Goal: Book appointment/travel/reservation

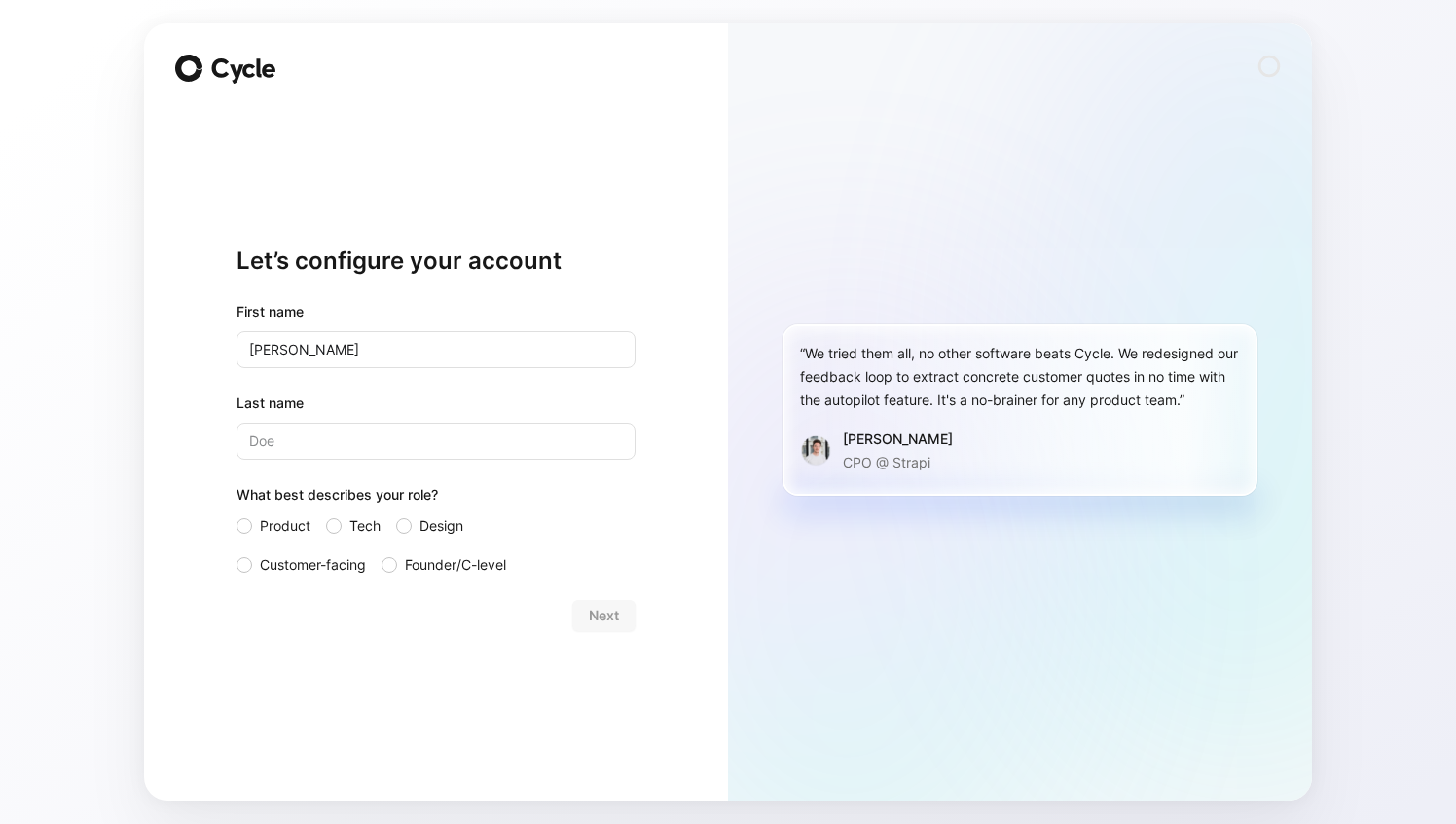
type input "[PERSON_NAME]"
type input "Corby"
click at [241, 528] on div at bounding box center [244, 526] width 16 height 16
click at [236, 514] on input "Product" at bounding box center [236, 514] width 0 height 0
click at [602, 620] on span "Next" at bounding box center [604, 615] width 30 height 24
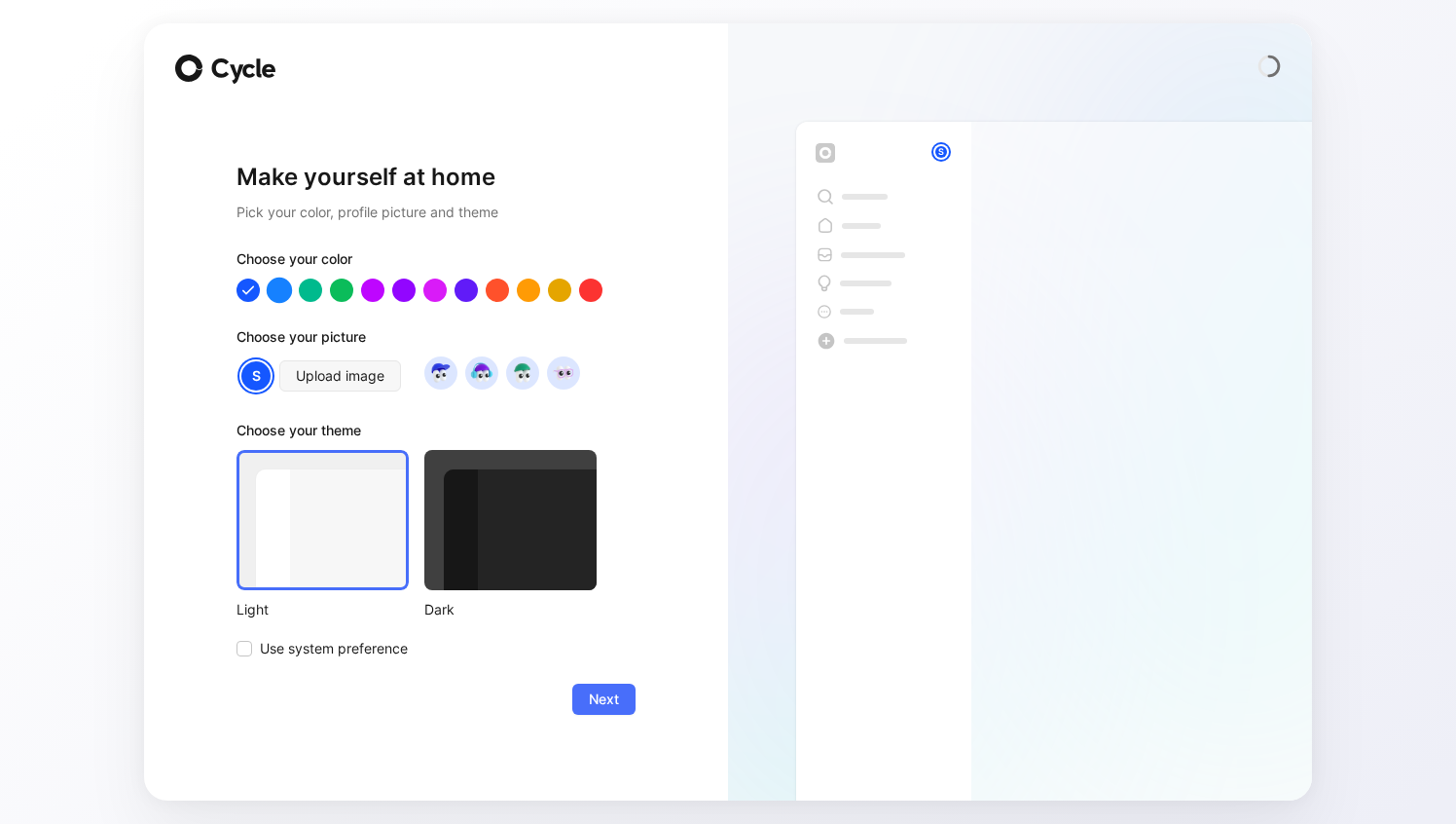
click at [281, 294] on div at bounding box center [279, 290] width 25 height 26
click at [242, 294] on div at bounding box center [248, 290] width 25 height 26
click at [497, 296] on div at bounding box center [497, 290] width 25 height 26
click at [247, 288] on div at bounding box center [248, 290] width 25 height 26
click at [246, 647] on icon at bounding box center [244, 648] width 9 height 7
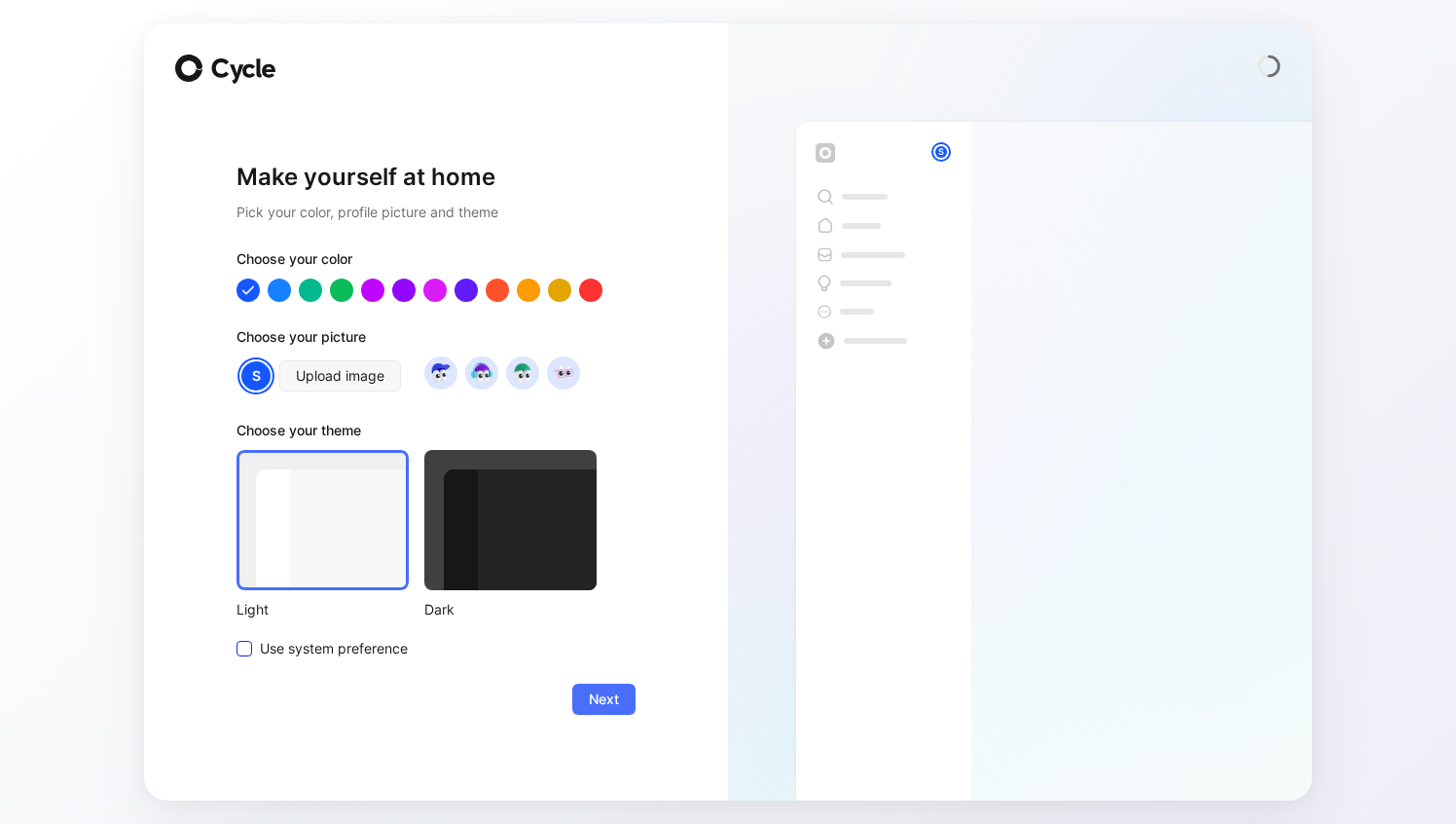
click at [236, 637] on input "Use system preference" at bounding box center [236, 637] width 0 height 0
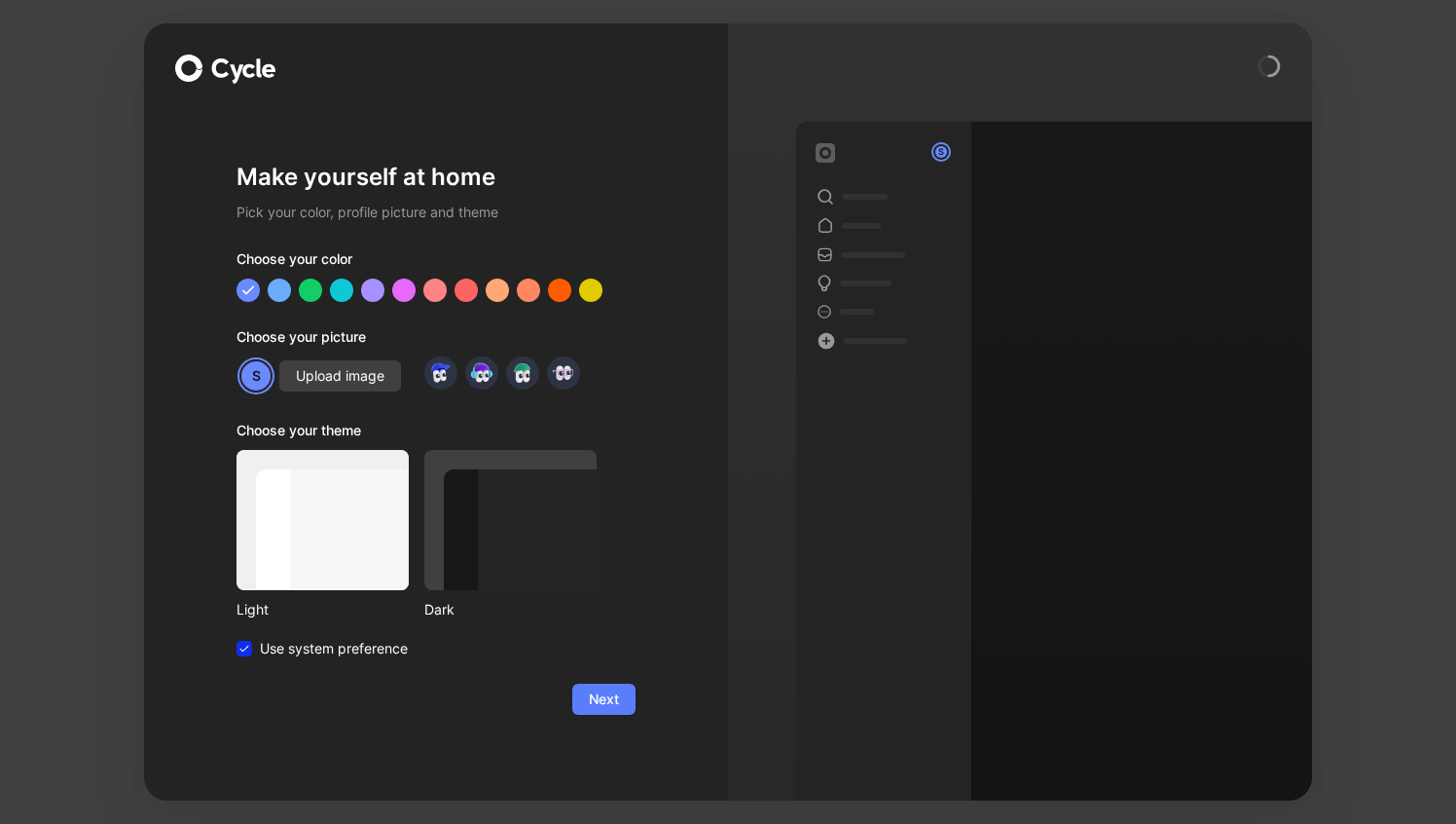
click at [608, 701] on span "Next" at bounding box center [604, 699] width 30 height 24
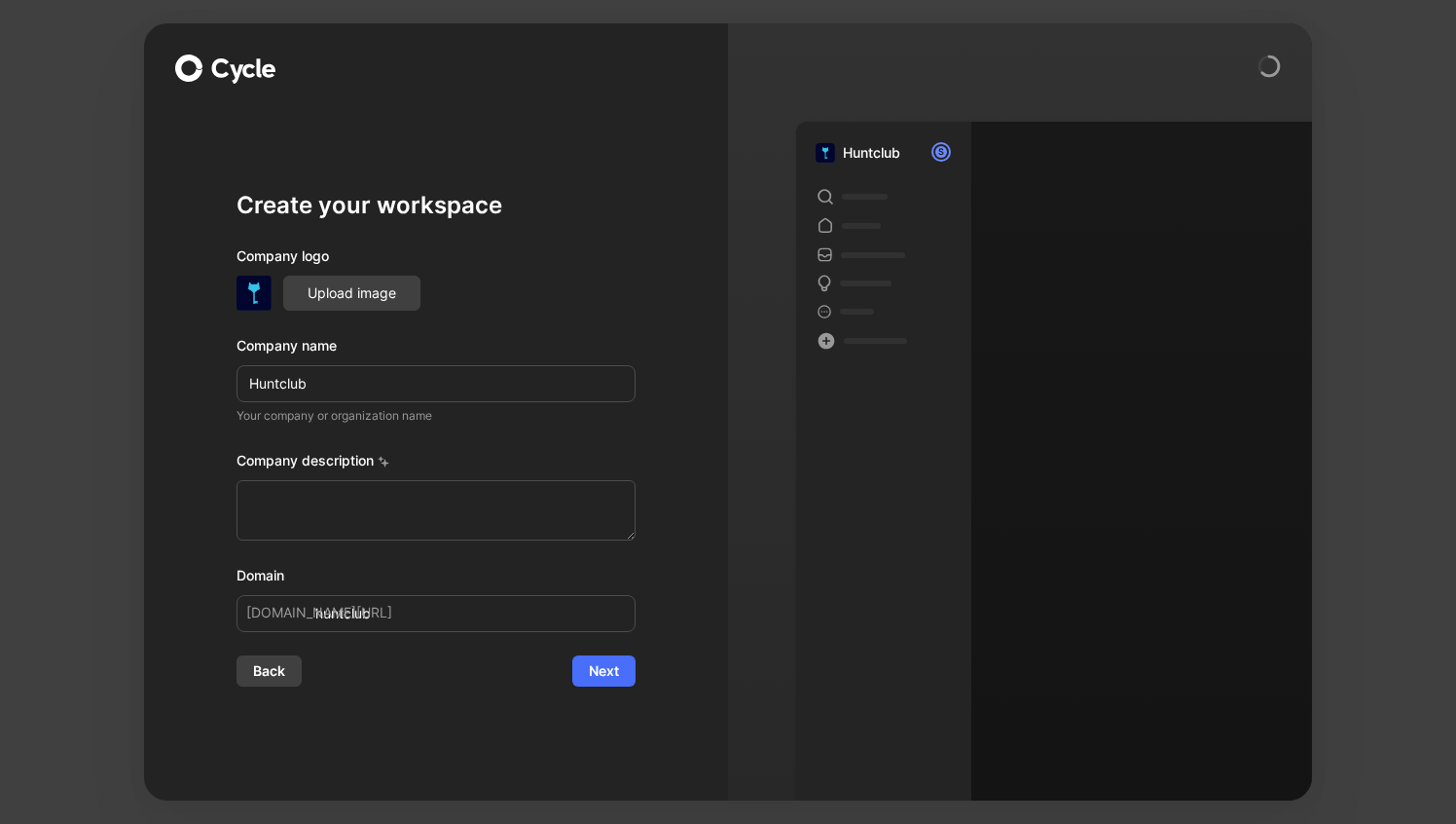
click at [451, 334] on div "Company name" at bounding box center [435, 345] width 399 height 24
drag, startPoint x: 245, startPoint y: 205, endPoint x: 411, endPoint y: 204, distance: 166.0
click at [411, 204] on h1 "Create your workspace" at bounding box center [435, 206] width 399 height 31
click at [252, 294] on img at bounding box center [254, 293] width 35 height 35
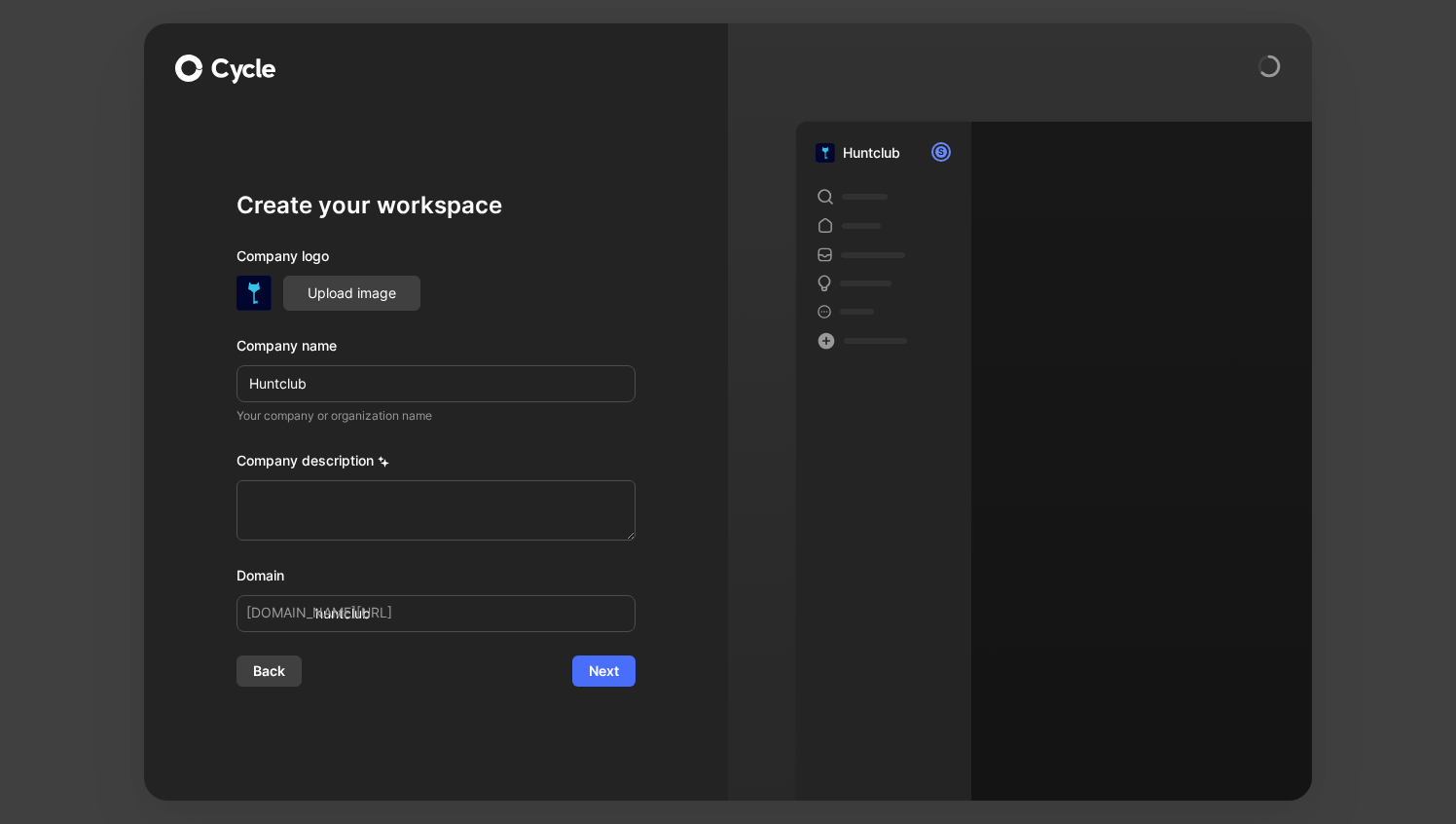
click at [387, 464] on icon at bounding box center [385, 464] width 8 height 8
click at [386, 498] on textarea at bounding box center [435, 510] width 399 height 61
click at [313, 517] on textarea at bounding box center [435, 510] width 399 height 61
paste textarea "[PERSON_NAME] Club is the premier search partner for [DATE] most dynamic busine…"
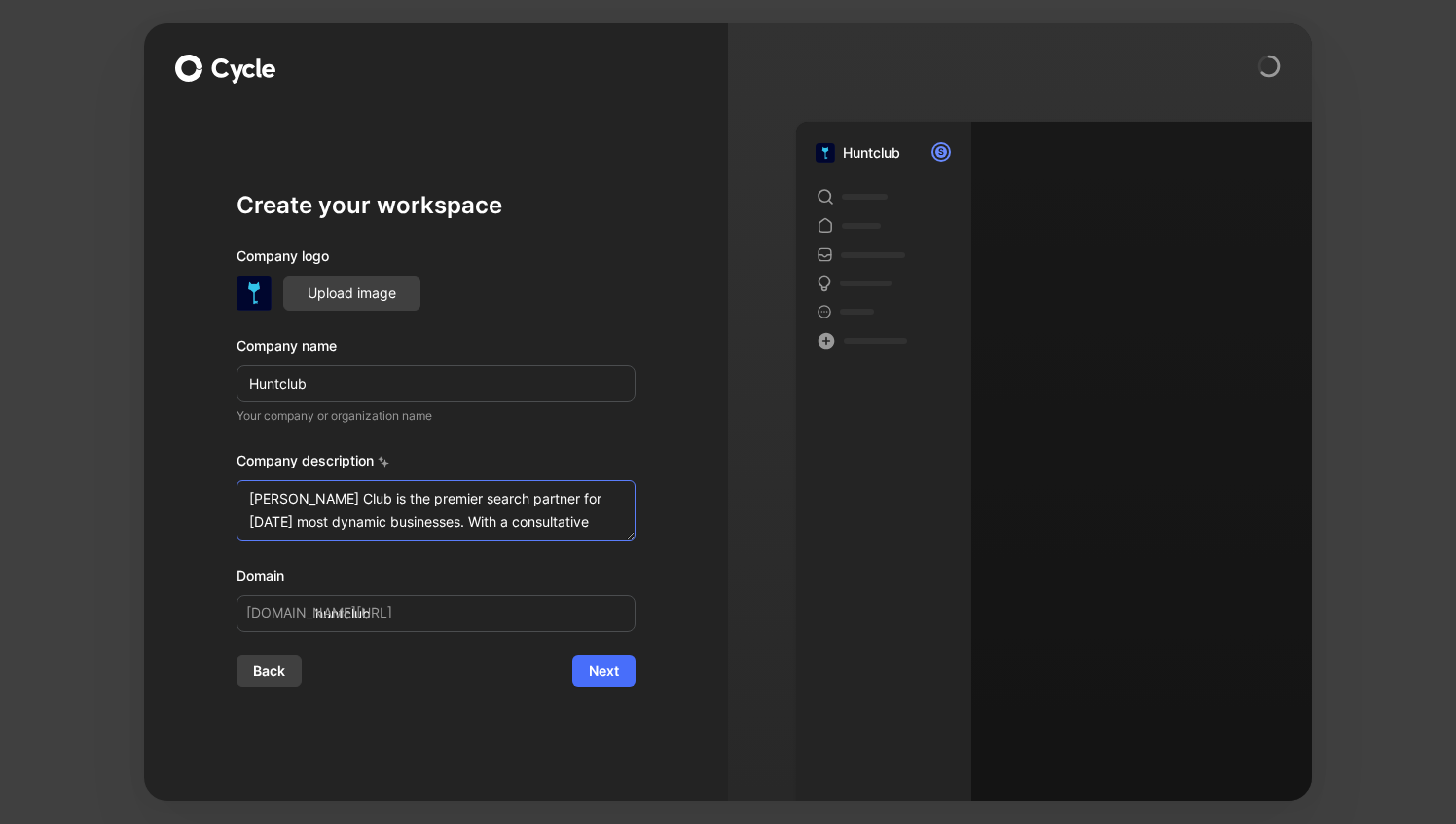
scroll to position [37, 0]
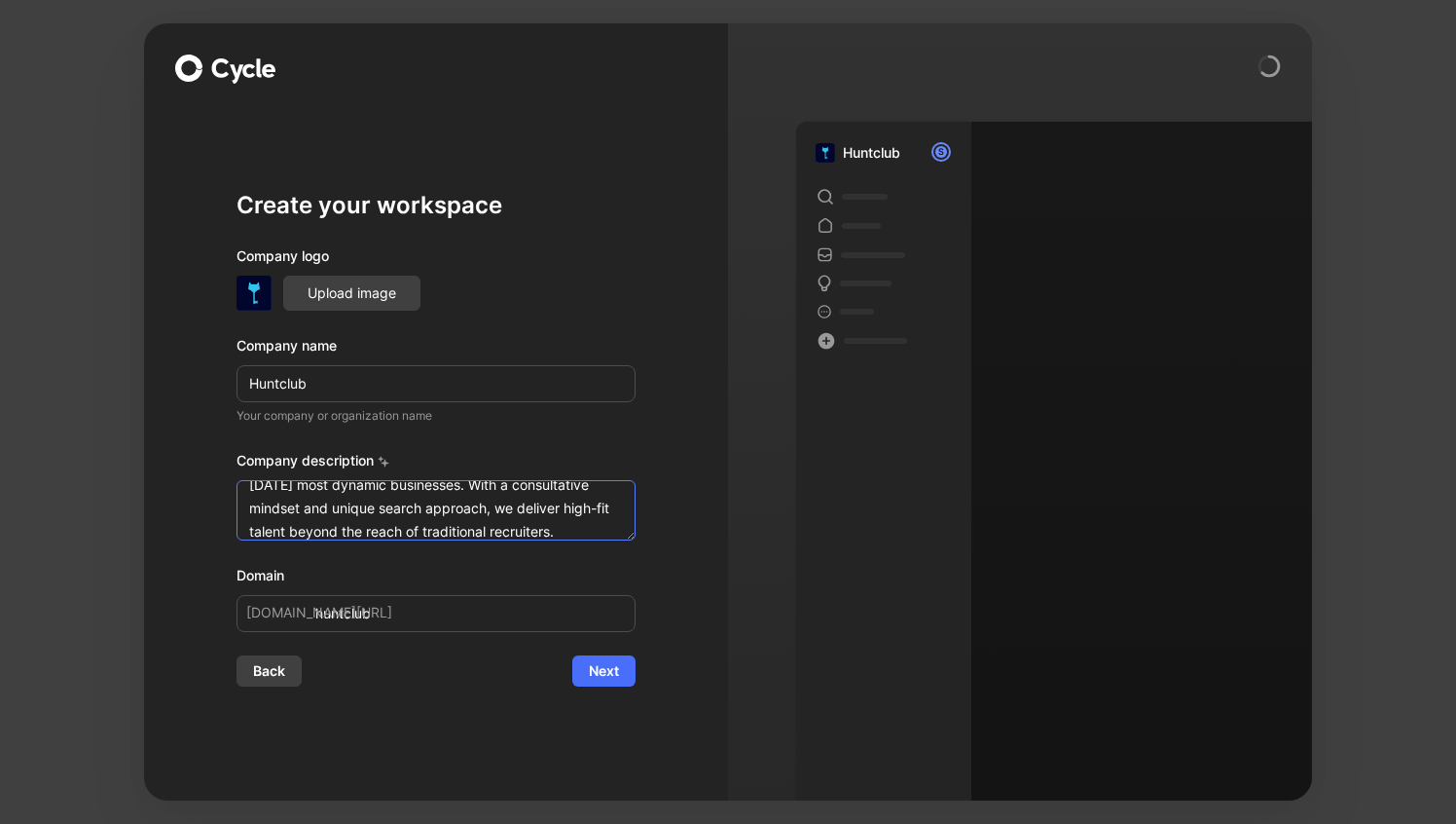
type textarea "[PERSON_NAME] Club is the premier search partner for [DATE] most dynamic busine…"
click at [468, 715] on div "Create your workspace Company logo Upload image Company name Huntclub Your comp…" at bounding box center [435, 438] width 399 height 662
click at [613, 677] on span "Next" at bounding box center [604, 671] width 30 height 24
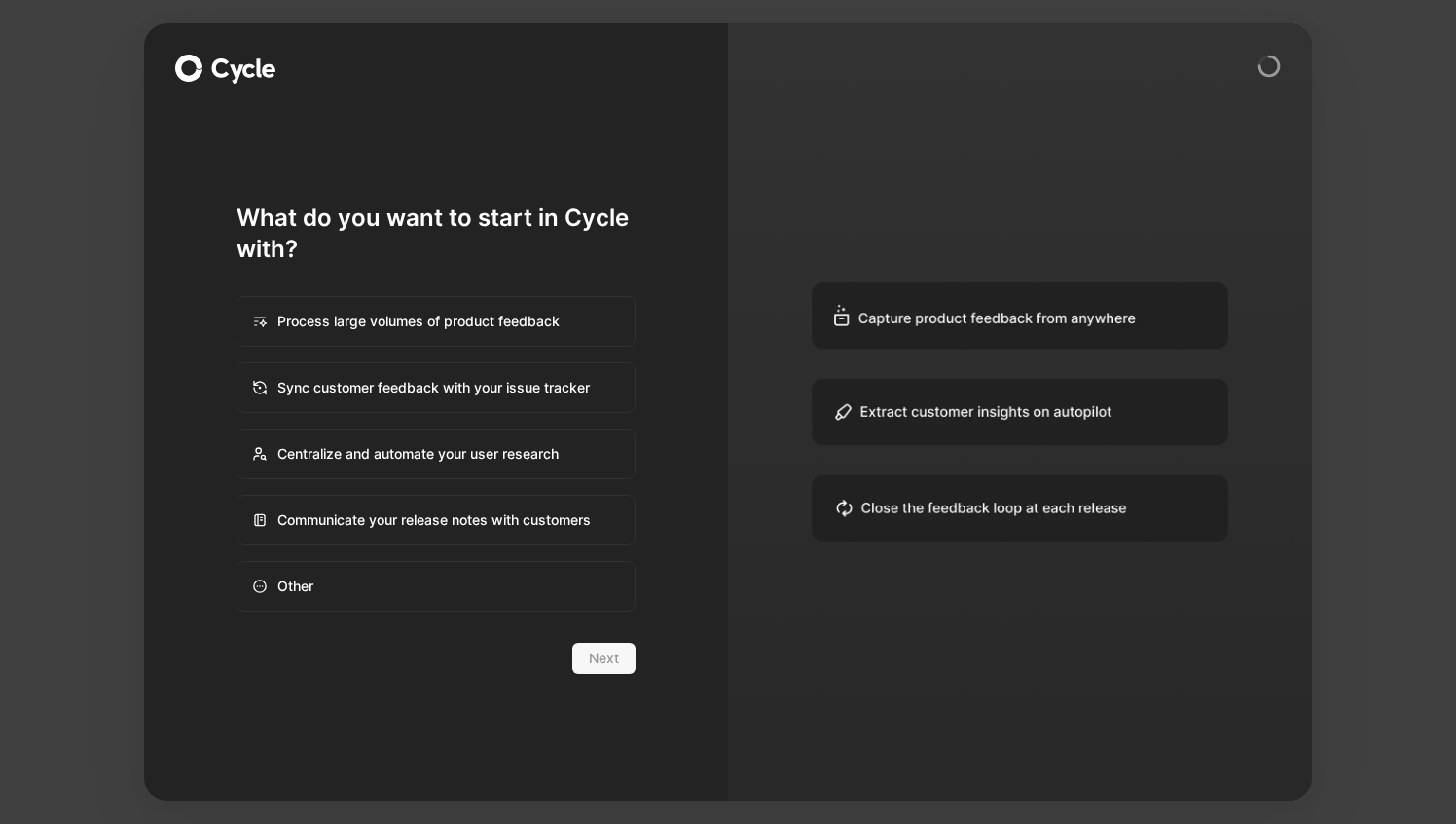
click at [420, 329] on div "Process large volumes of product feedback" at bounding box center [435, 322] width 395 height 47
click at [238, 298] on input "Process large volumes of product feedback" at bounding box center [237, 297] width 1 height 1
radio input "true"
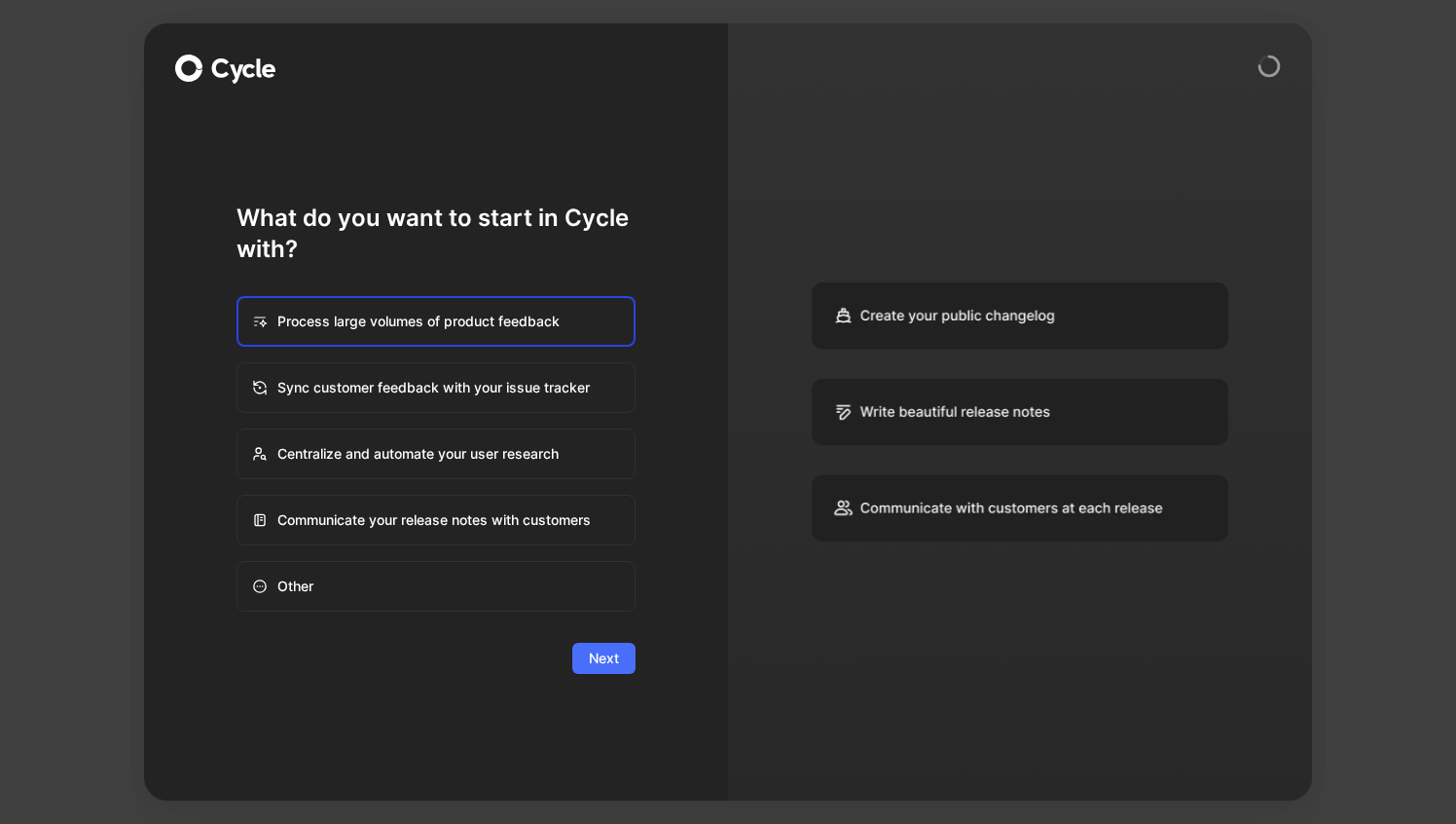
click at [428, 504] on div "Communicate your release notes with customers" at bounding box center [435, 520] width 395 height 47
click at [238, 496] on input "Communicate your release notes with customers" at bounding box center [237, 495] width 1 height 1
radio input "true"
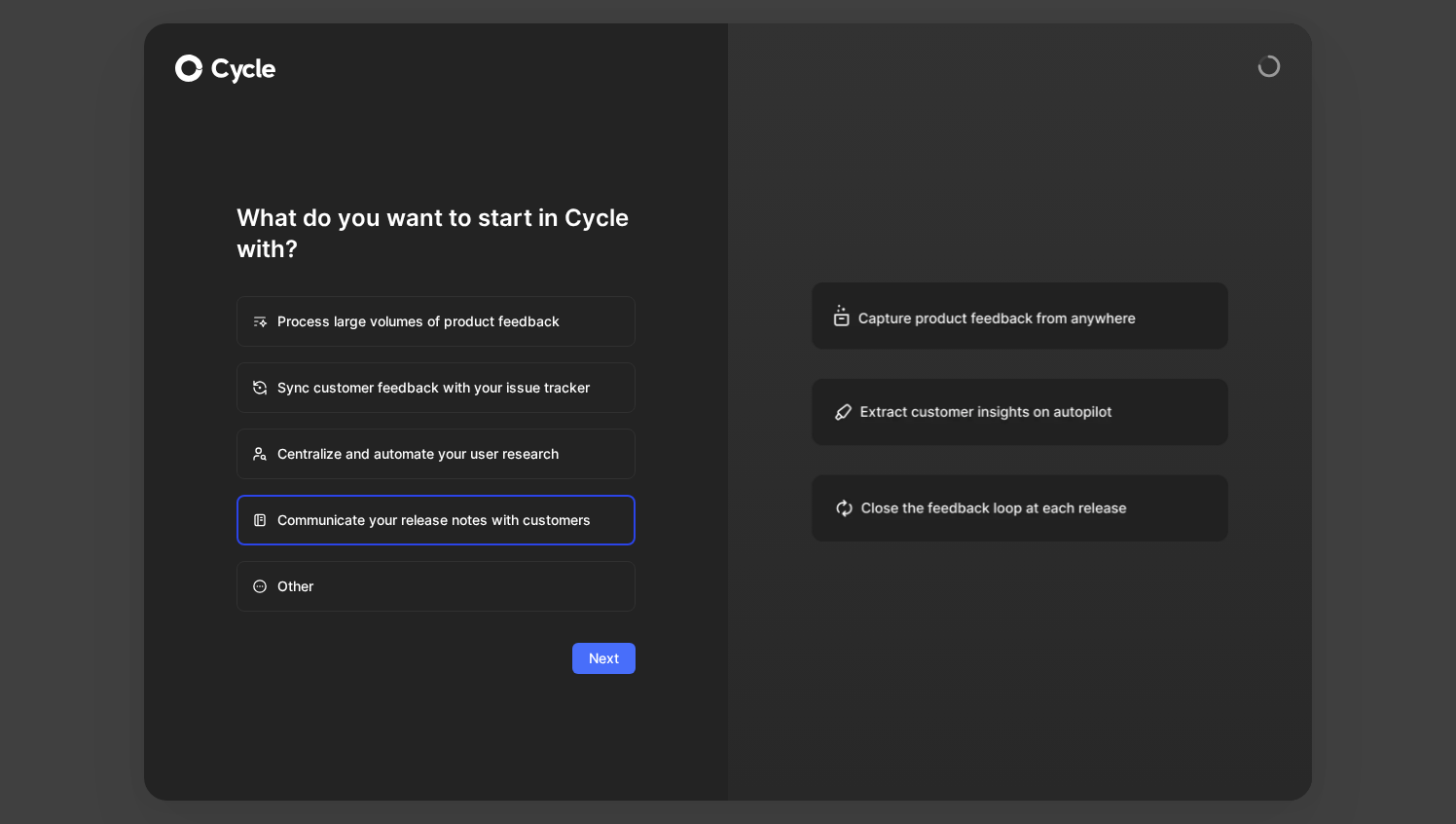
click at [363, 323] on div "Process large volumes of product feedback" at bounding box center [435, 322] width 395 height 47
click at [238, 298] on input "Process large volumes of product feedback" at bounding box center [237, 297] width 1 height 1
radio input "true"
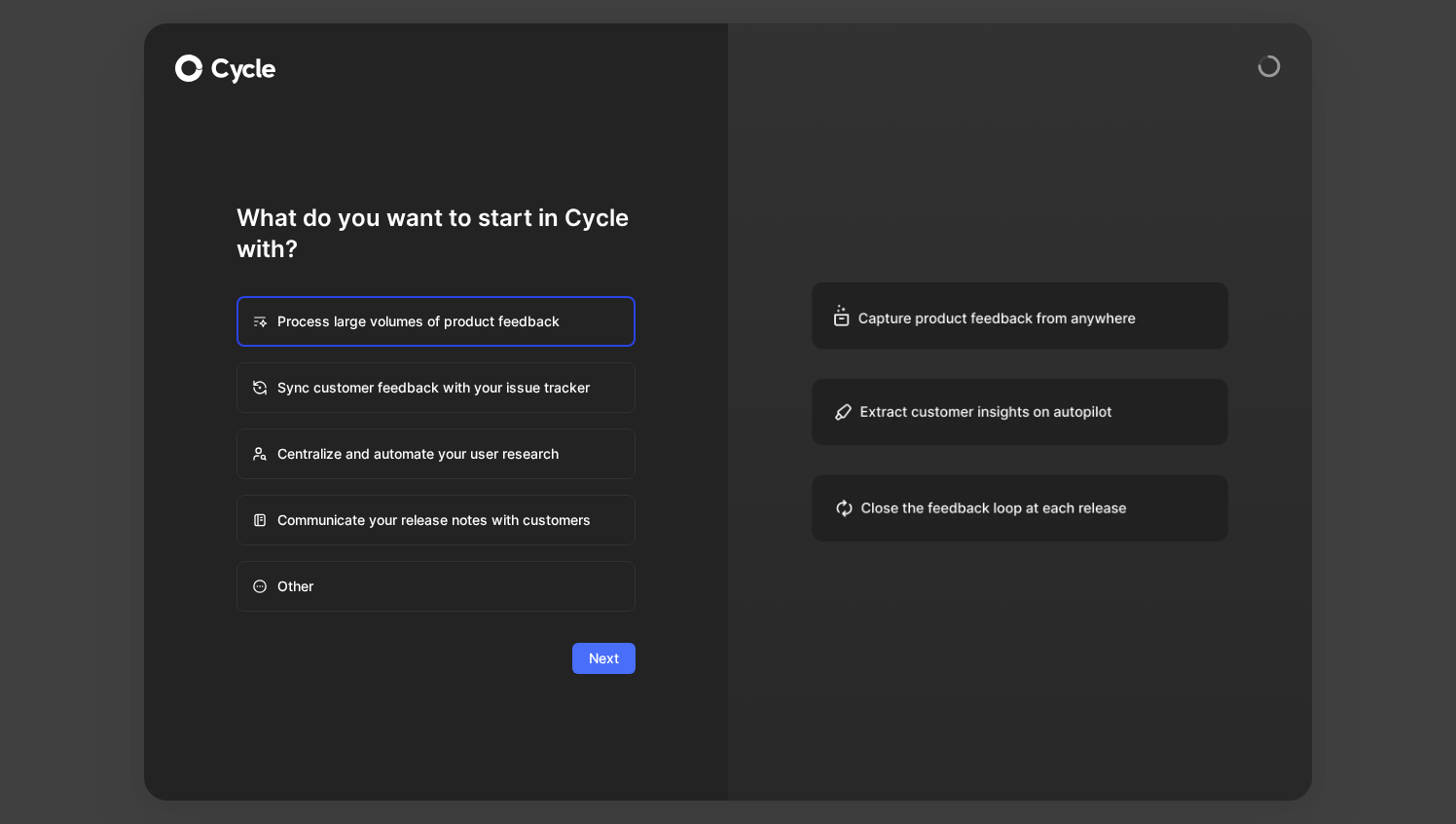
click at [628, 661] on button "Next" at bounding box center [604, 658] width 64 height 31
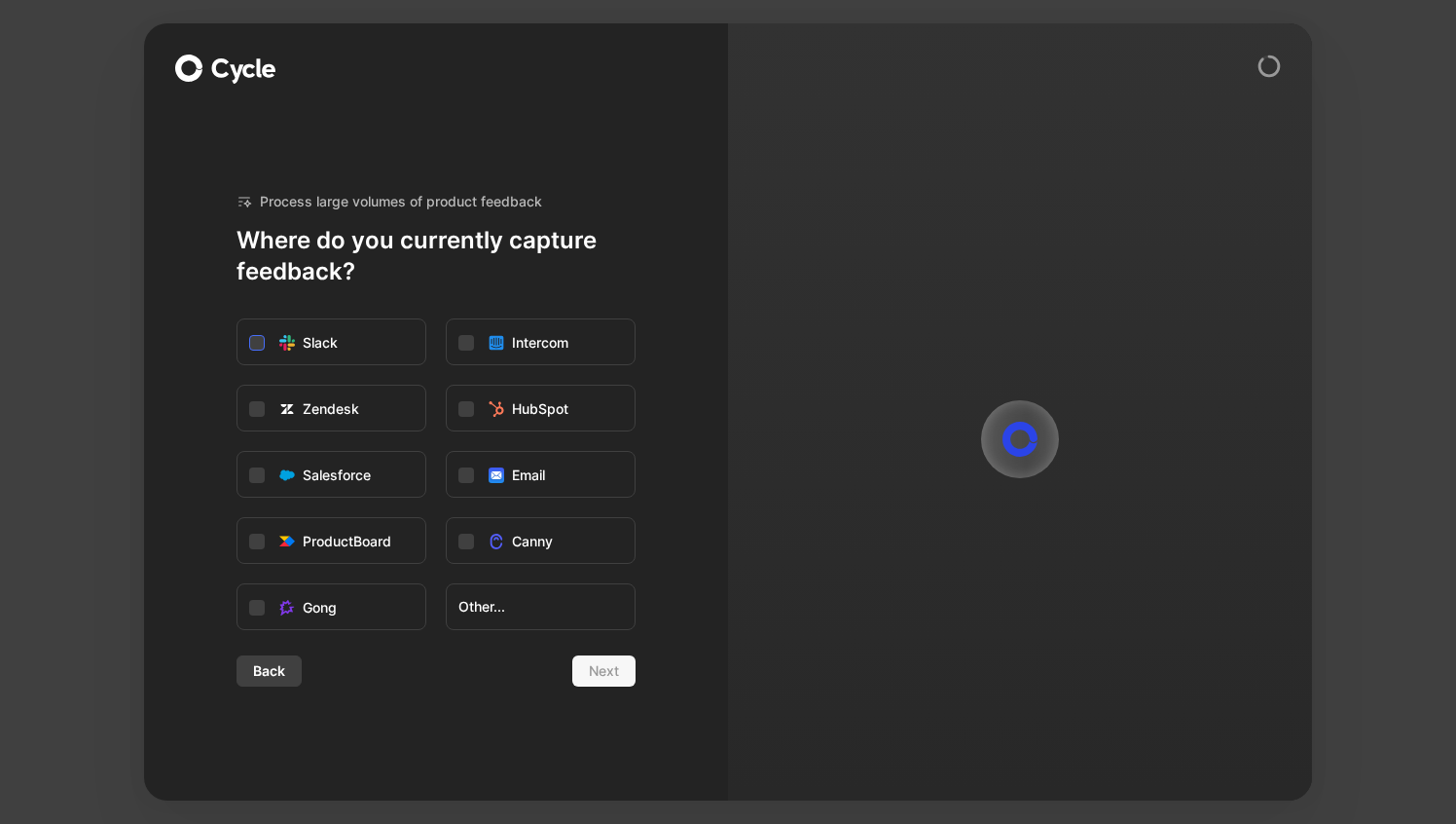
click at [257, 336] on icon at bounding box center [257, 342] width 12 height 12
click at [237, 320] on input "Slack" at bounding box center [237, 320] width 0 height 0
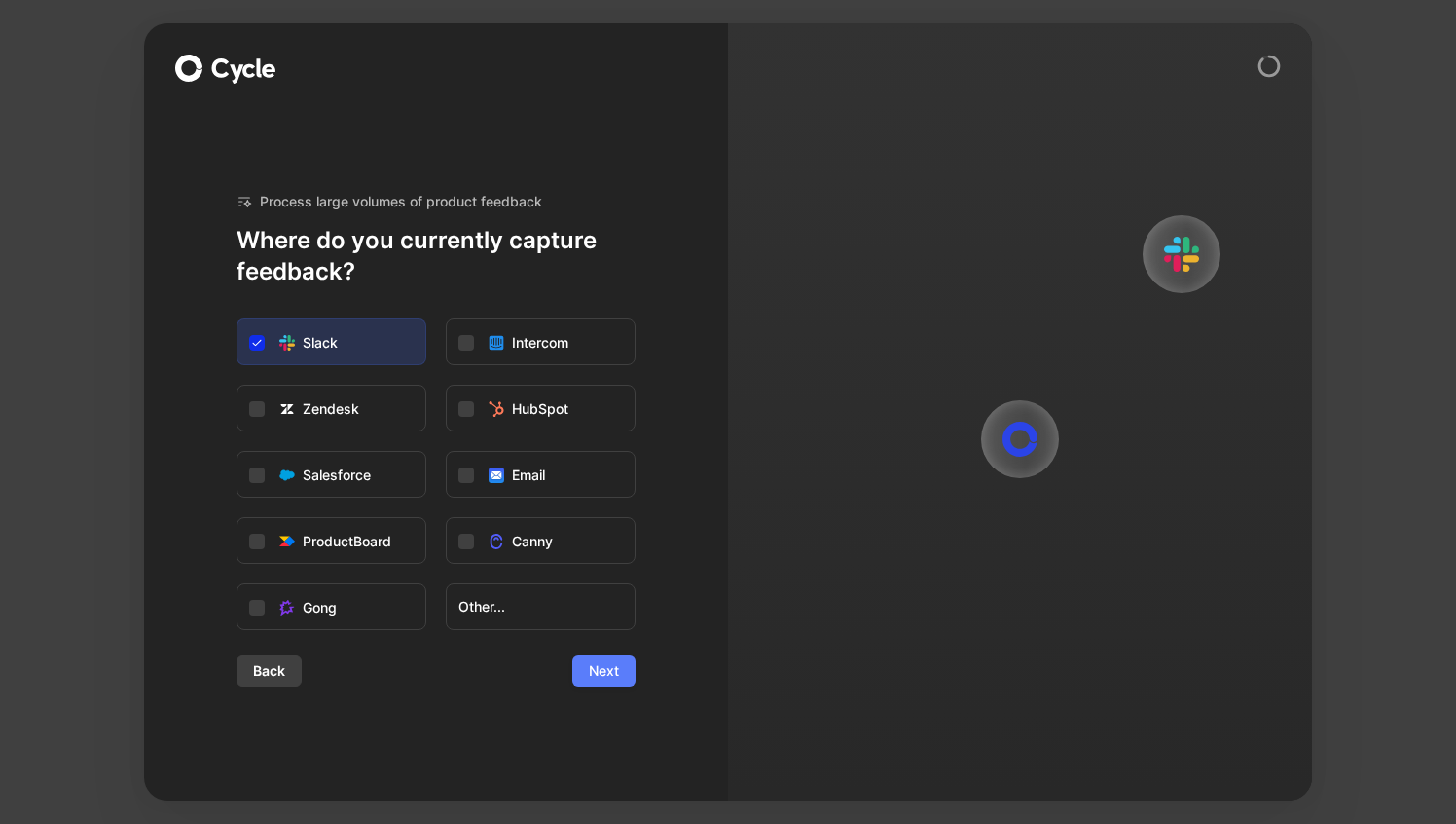
click at [615, 676] on span "Next" at bounding box center [604, 671] width 30 height 24
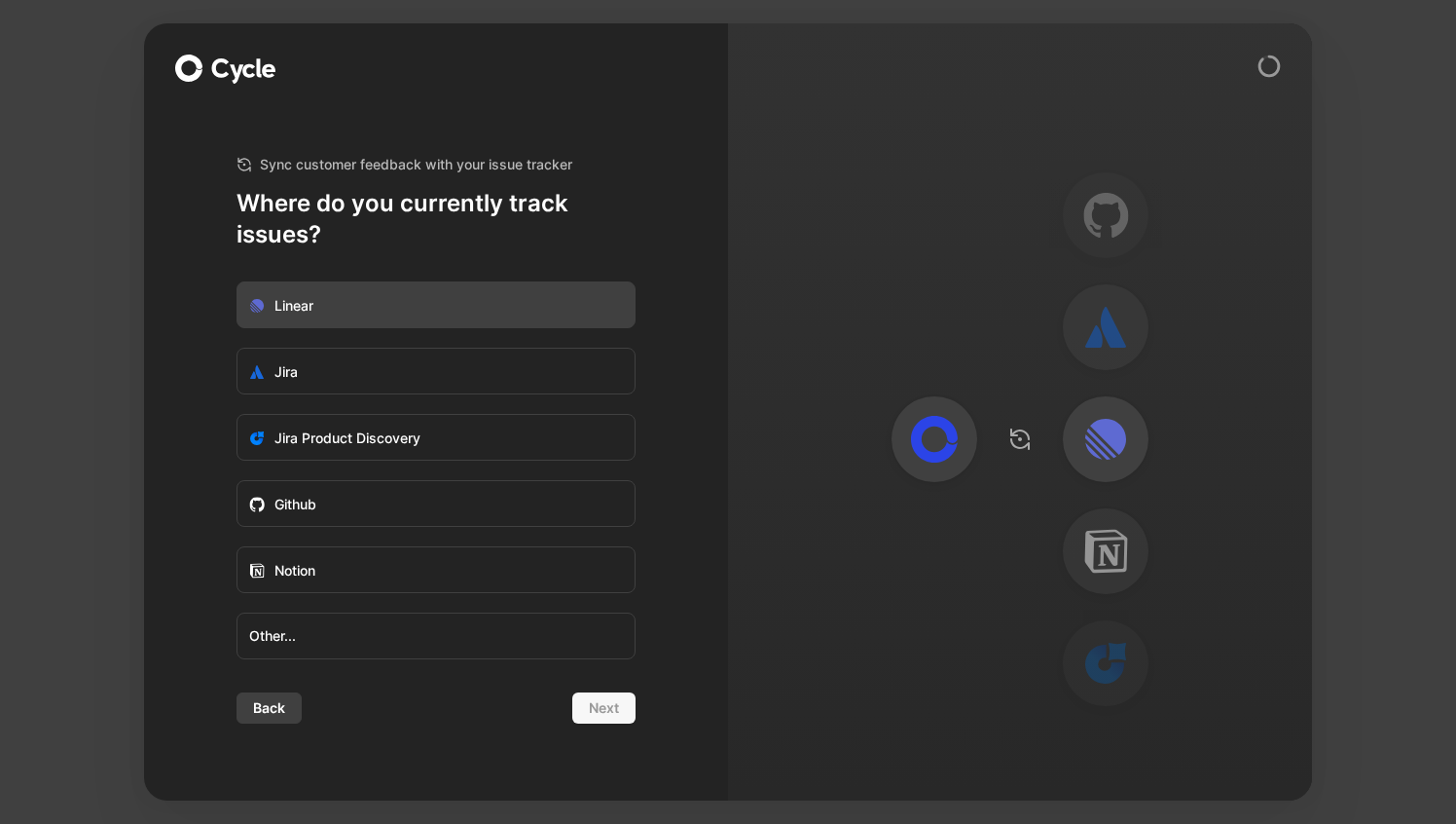
click at [323, 310] on label "Linear" at bounding box center [435, 306] width 397 height 47
click at [237, 283] on input "Linear" at bounding box center [237, 283] width 0 height 0
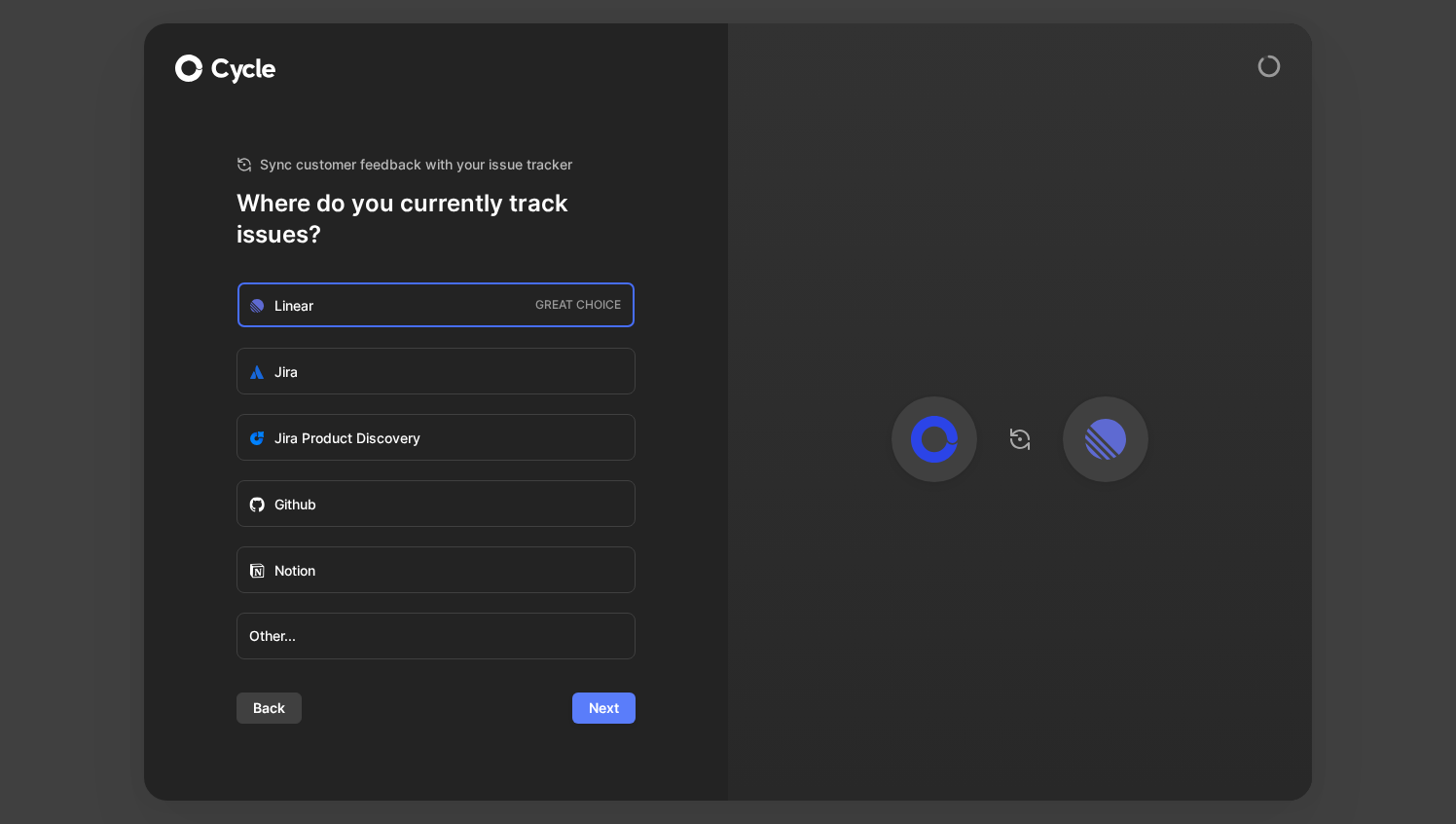
click at [608, 707] on span "Next" at bounding box center [604, 708] width 30 height 24
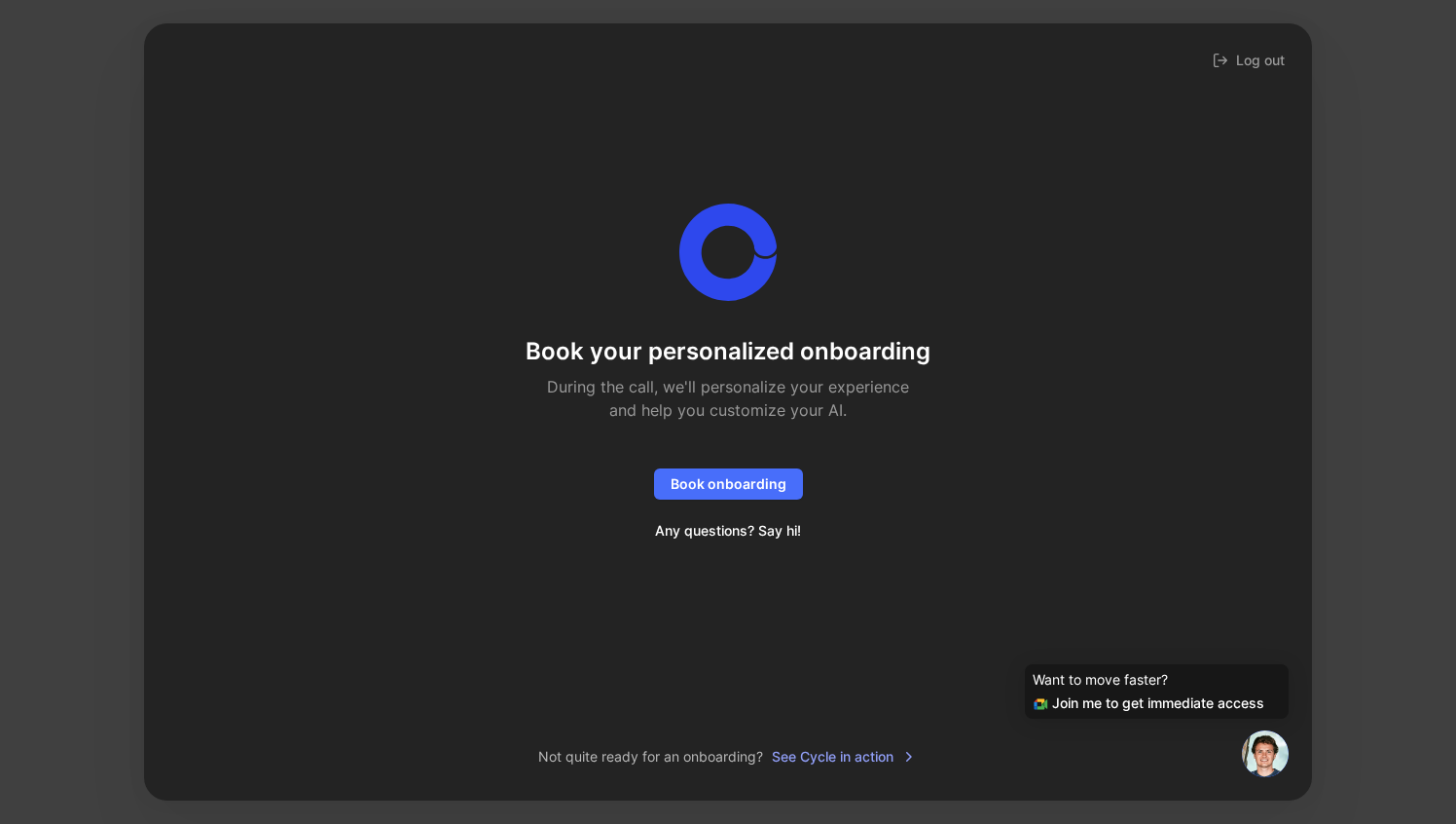
click at [1196, 703] on div "Join me to get immediate access" at bounding box center [1156, 703] width 248 height 24
click at [889, 762] on span "See Cycle in action" at bounding box center [844, 756] width 145 height 24
click at [1265, 743] on img at bounding box center [1266, 754] width 47 height 47
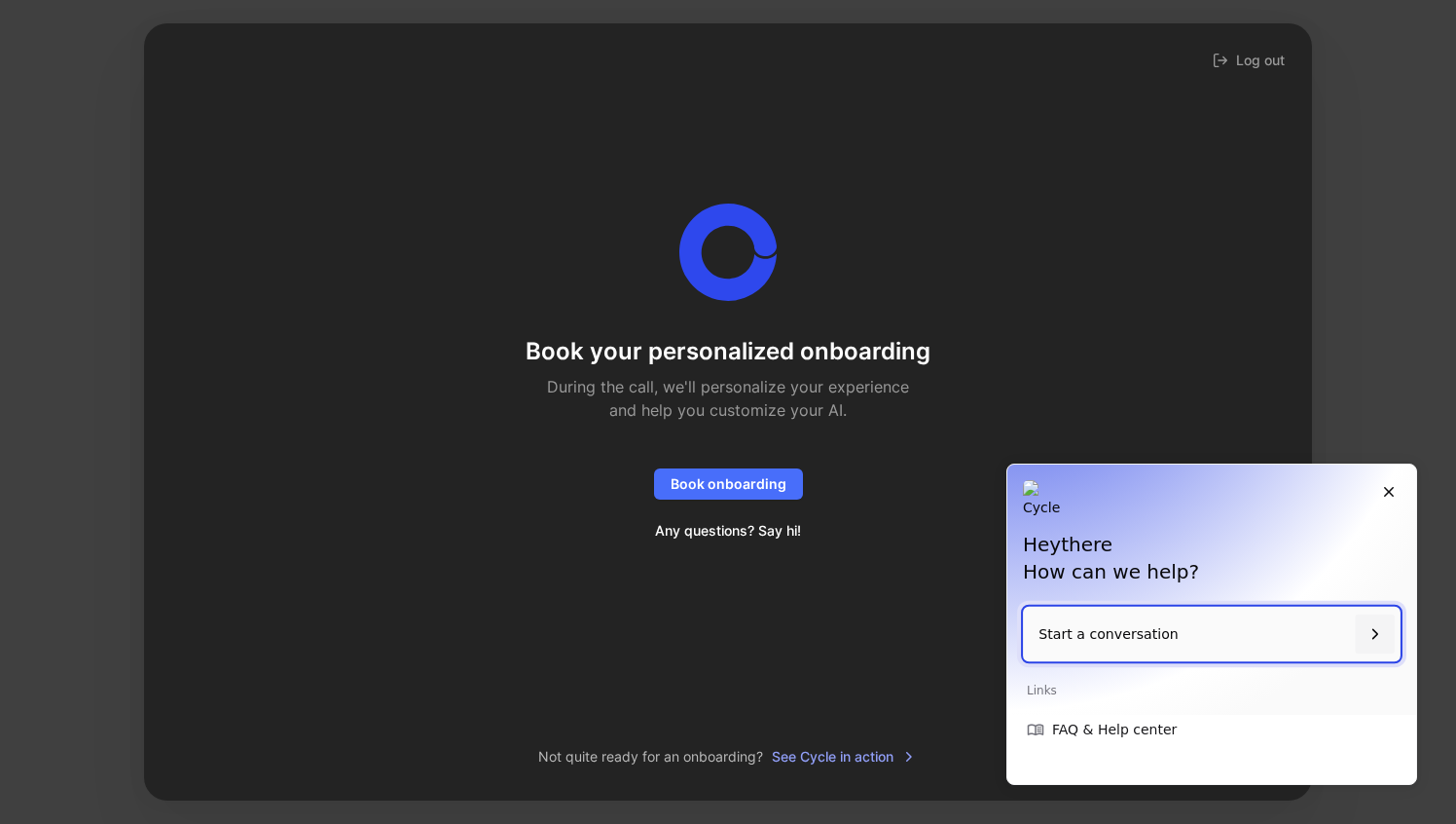
click at [1118, 641] on p "Start a conversation" at bounding box center [1192, 634] width 309 height 56
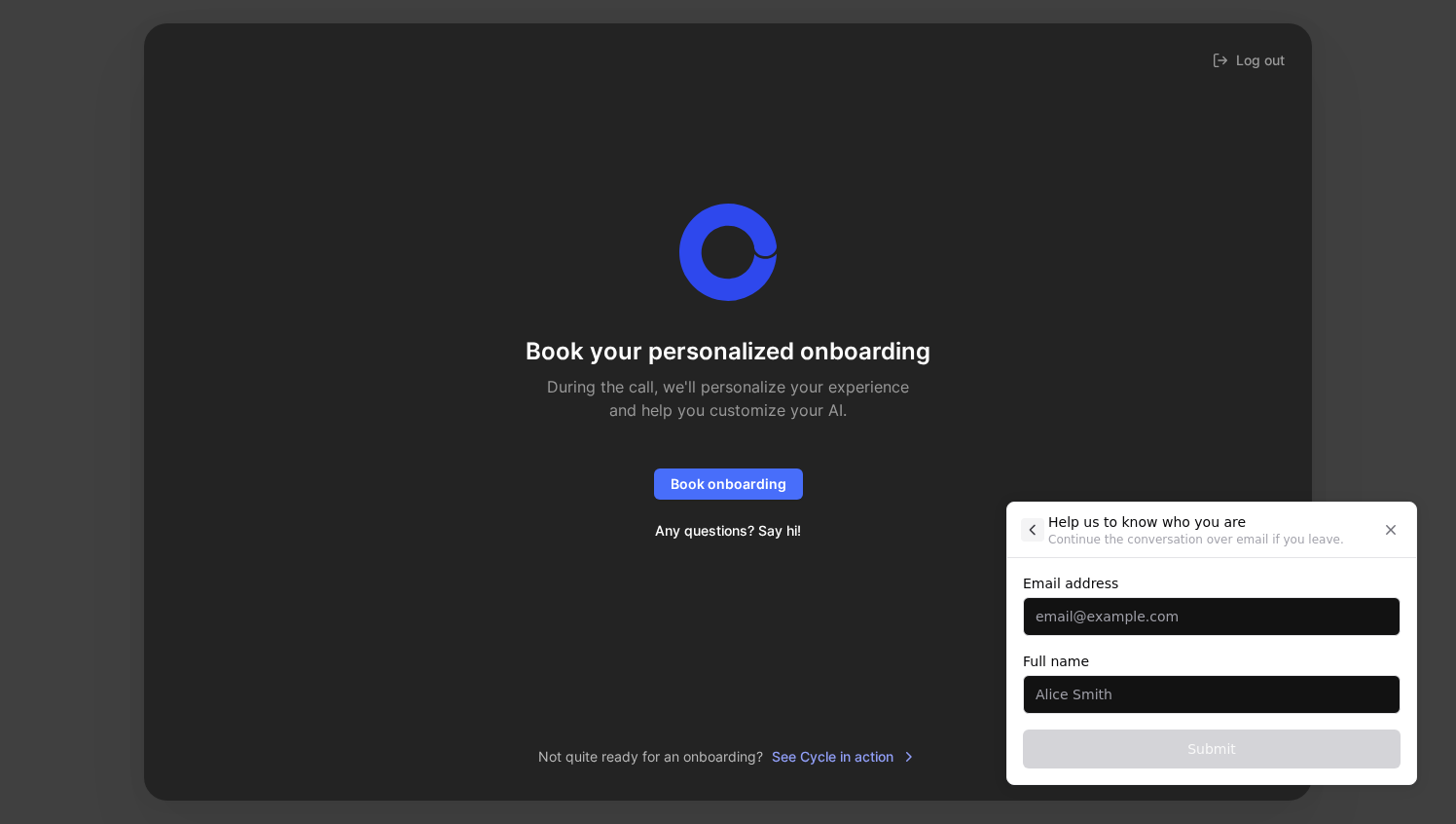
click at [1028, 528] on icon "Back" at bounding box center [1032, 530] width 18 height 18
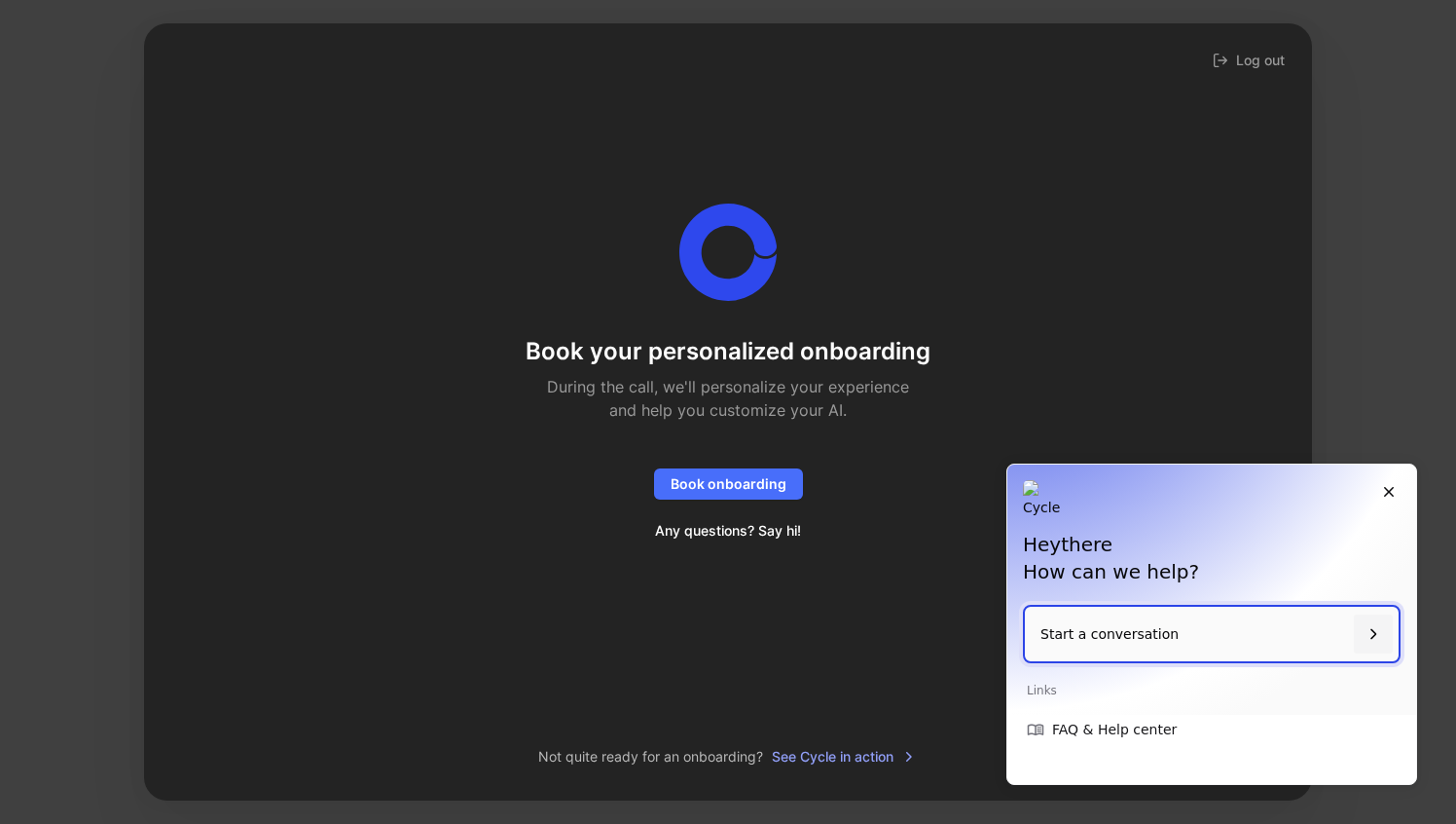
click at [1145, 563] on h1 "Hey there How can we help?" at bounding box center [1211, 558] width 377 height 55
click at [1149, 556] on h1 "Hey there How can we help?" at bounding box center [1211, 558] width 377 height 55
click at [1392, 490] on icon "Close" at bounding box center [1389, 491] width 18 height 18
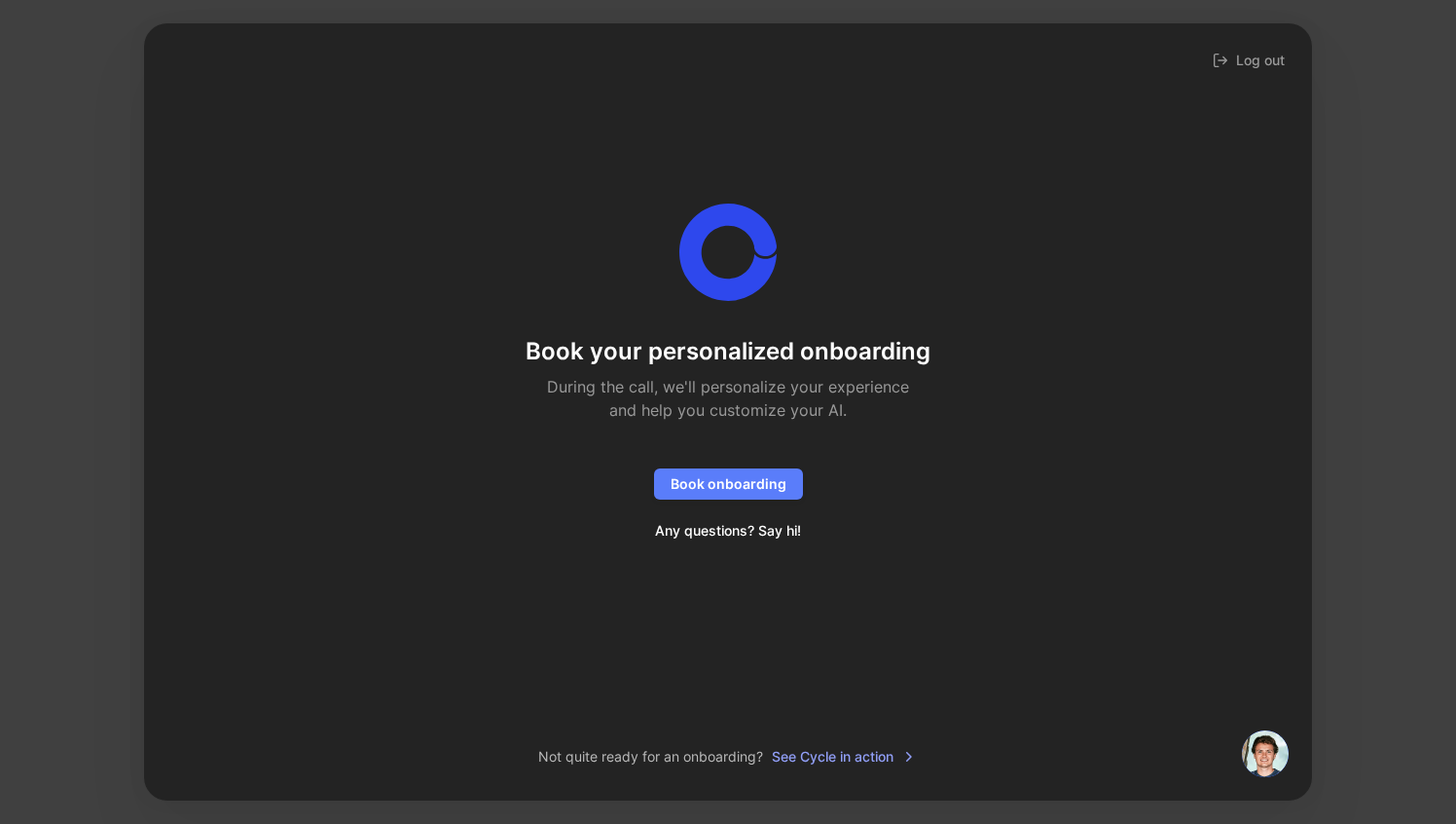
click at [707, 485] on span "Book onboarding" at bounding box center [728, 484] width 116 height 24
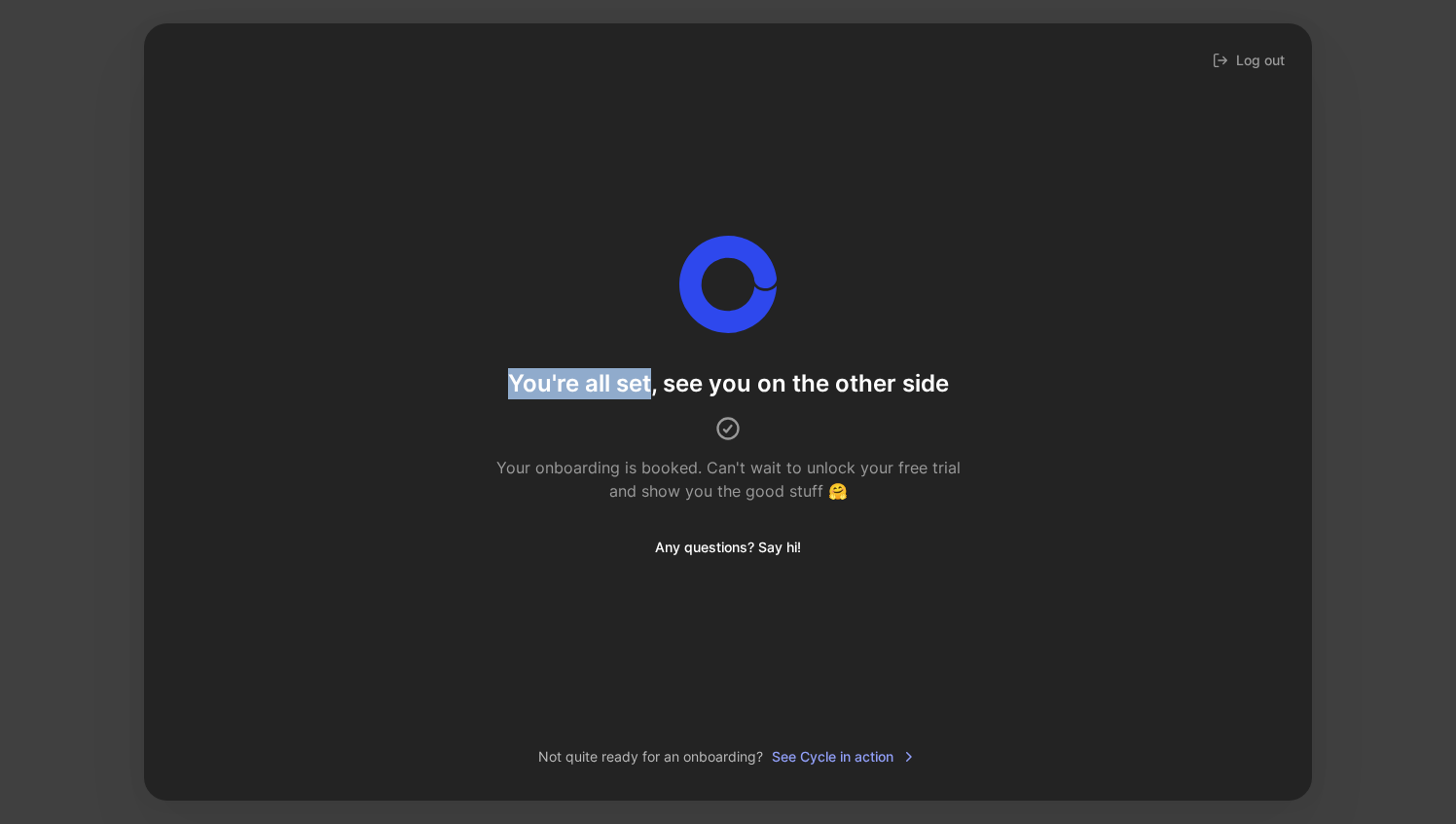
drag, startPoint x: 510, startPoint y: 381, endPoint x: 649, endPoint y: 385, distance: 139.1
click at [649, 385] on h1 "You're all set, see you on the other side" at bounding box center [728, 384] width 441 height 31
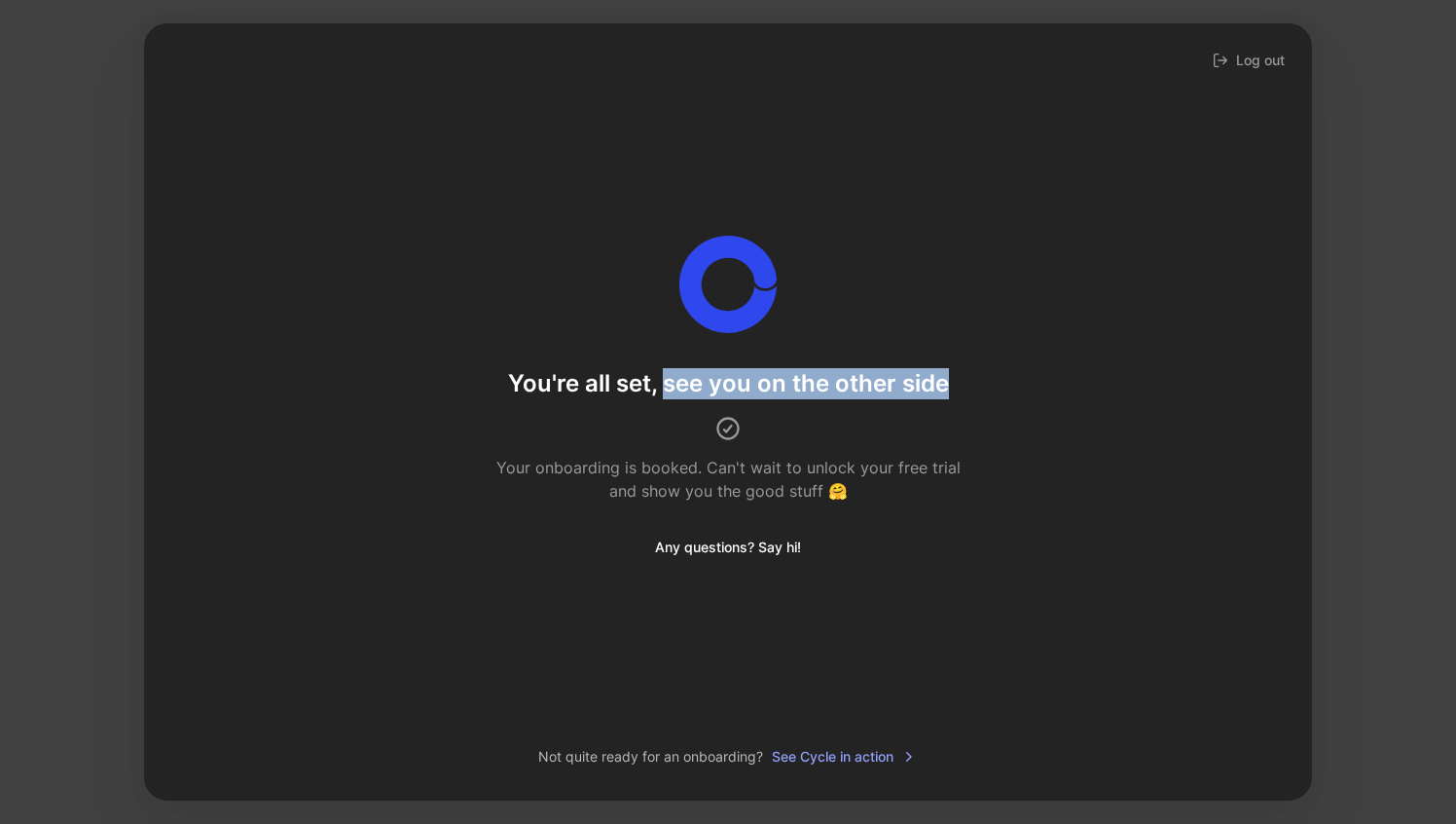
drag, startPoint x: 664, startPoint y: 386, endPoint x: 954, endPoint y: 388, distance: 290.0
click at [955, 389] on div "You're all set, see you on the other side Your onboarding is booked. Can't wait…" at bounding box center [728, 465] width 475 height 195
click at [944, 382] on h1 "You're all set, see you on the other side" at bounding box center [728, 384] width 441 height 31
drag, startPoint x: 944, startPoint y: 383, endPoint x: 511, endPoint y: 378, distance: 433.0
click at [511, 378] on h1 "You're all set, see you on the other side" at bounding box center [728, 384] width 441 height 31
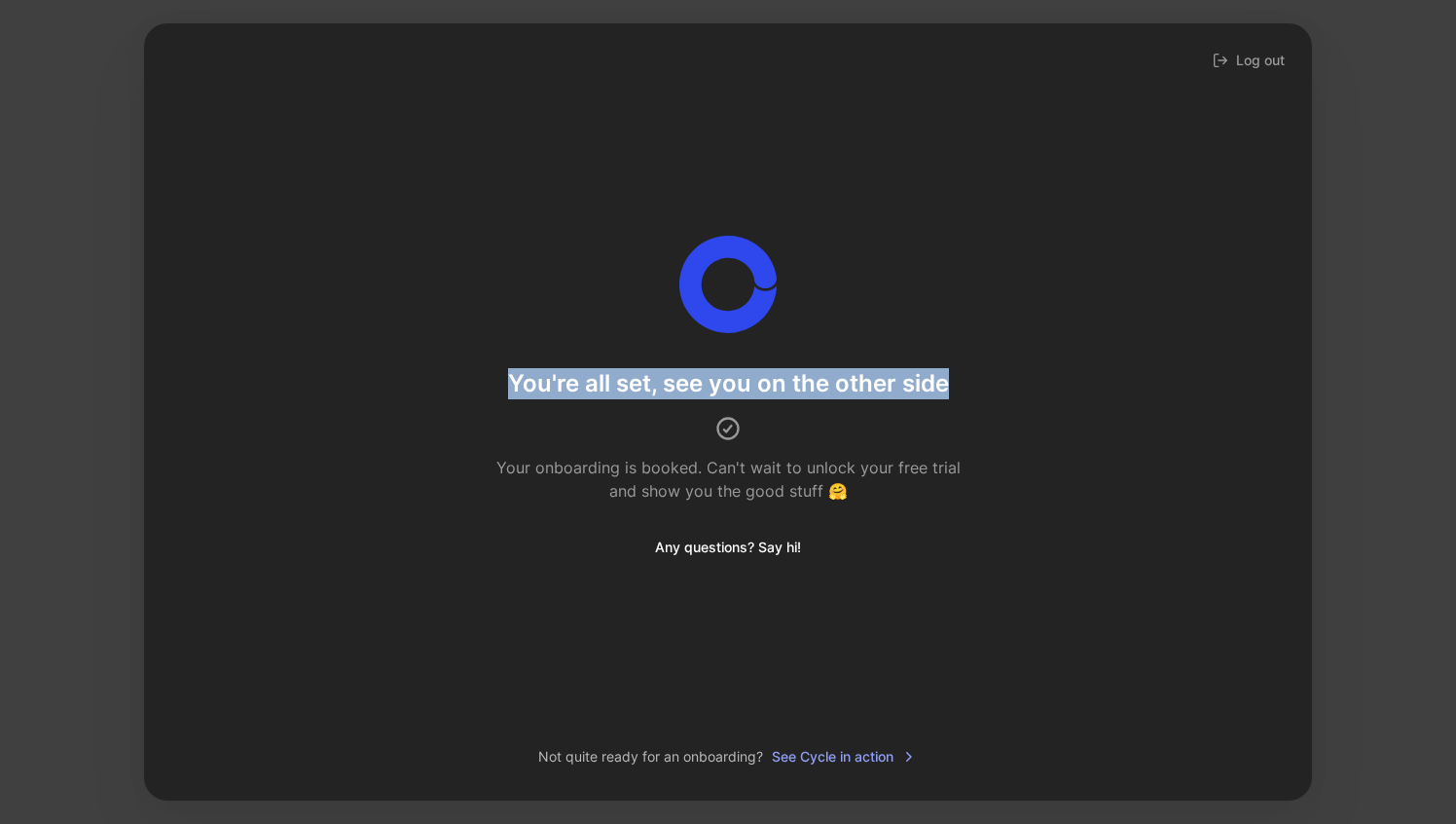
click at [511, 378] on h1 "You're all set, see you on the other side" at bounding box center [728, 384] width 441 height 31
drag, startPoint x: 511, startPoint y: 378, endPoint x: 866, endPoint y: 385, distance: 355.1
click at [866, 385] on h1 "You're all set, see you on the other side" at bounding box center [728, 384] width 441 height 31
click at [870, 385] on h1 "You're all set, see you on the other side" at bounding box center [728, 384] width 441 height 31
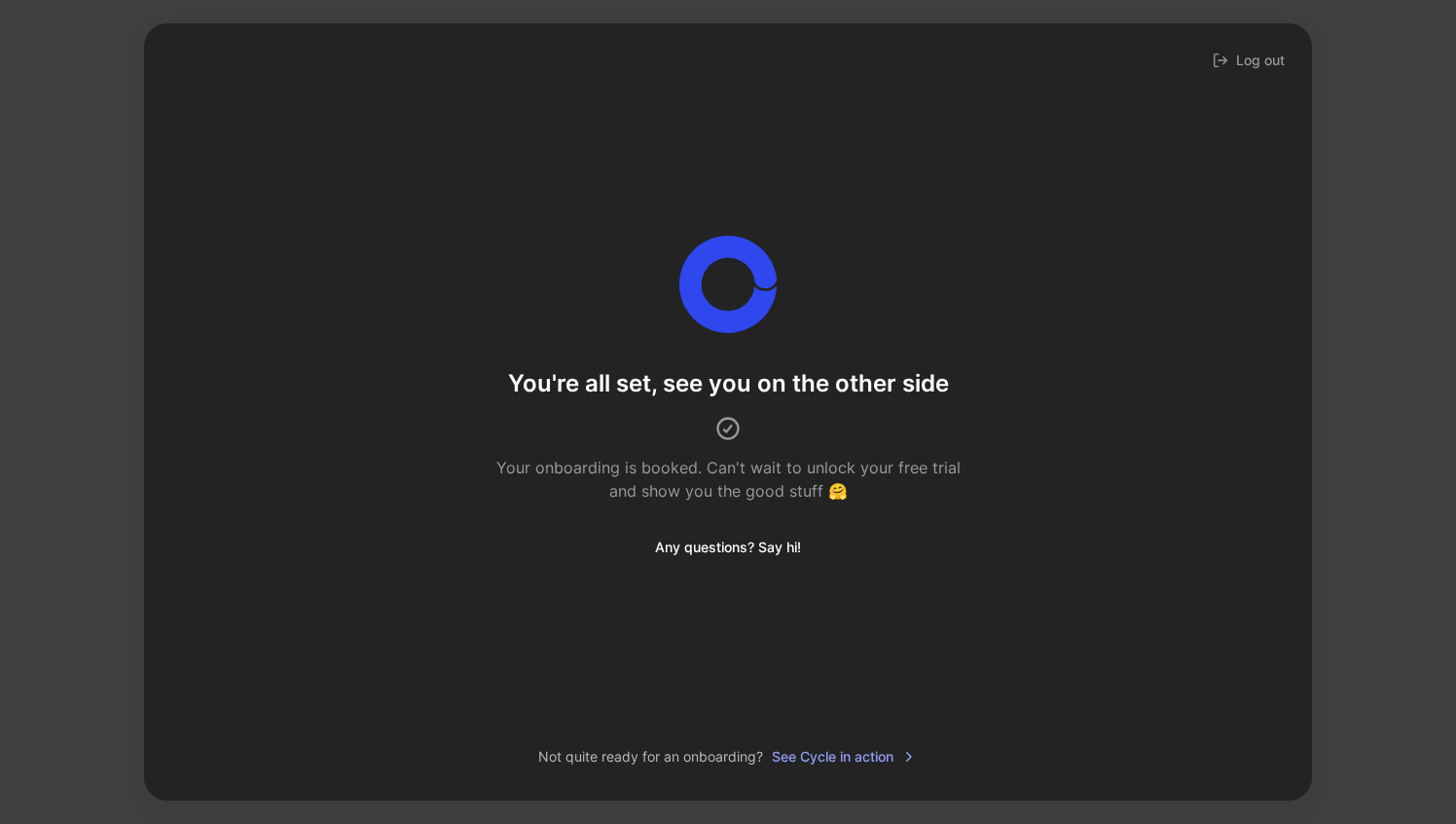
click at [1068, 623] on div "You're all set, see you on the other side Your onboarding is booked. Can't wait…" at bounding box center [728, 399] width 1106 height 690
click at [1409, 261] on div "Log out You're all set, see you on the other side Your onboarding is booked. Ca…" at bounding box center [728, 412] width 1456 height 824
click at [1149, 489] on div "You're all set, see you on the other side Your onboarding is booked. Can't wait…" at bounding box center [728, 399] width 1106 height 328
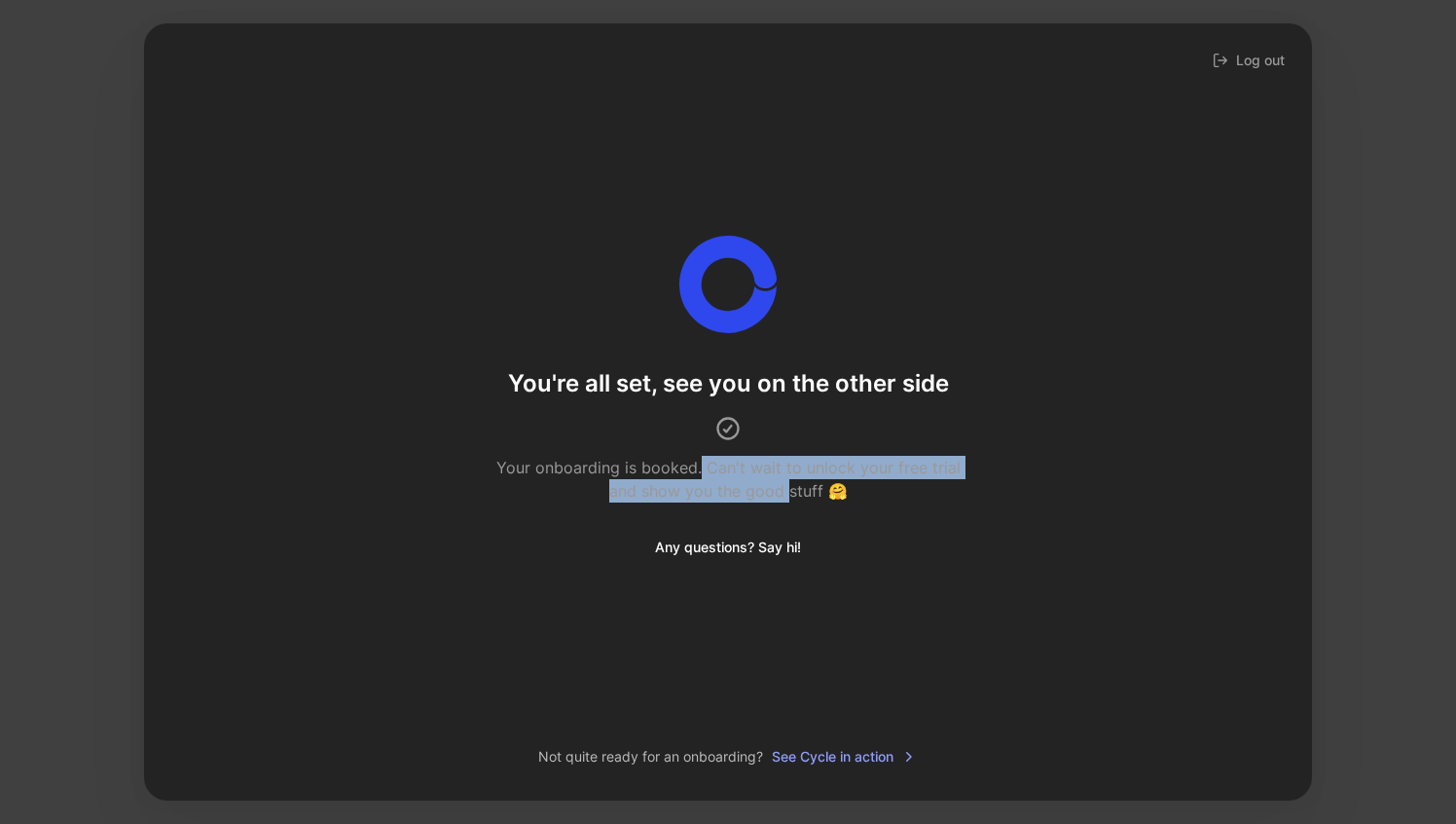
drag, startPoint x: 703, startPoint y: 462, endPoint x: 791, endPoint y: 500, distance: 95.9
click at [791, 500] on div "Your onboarding is booked. Can't wait to unlock your free trial and show you th…" at bounding box center [728, 480] width 475 height 47
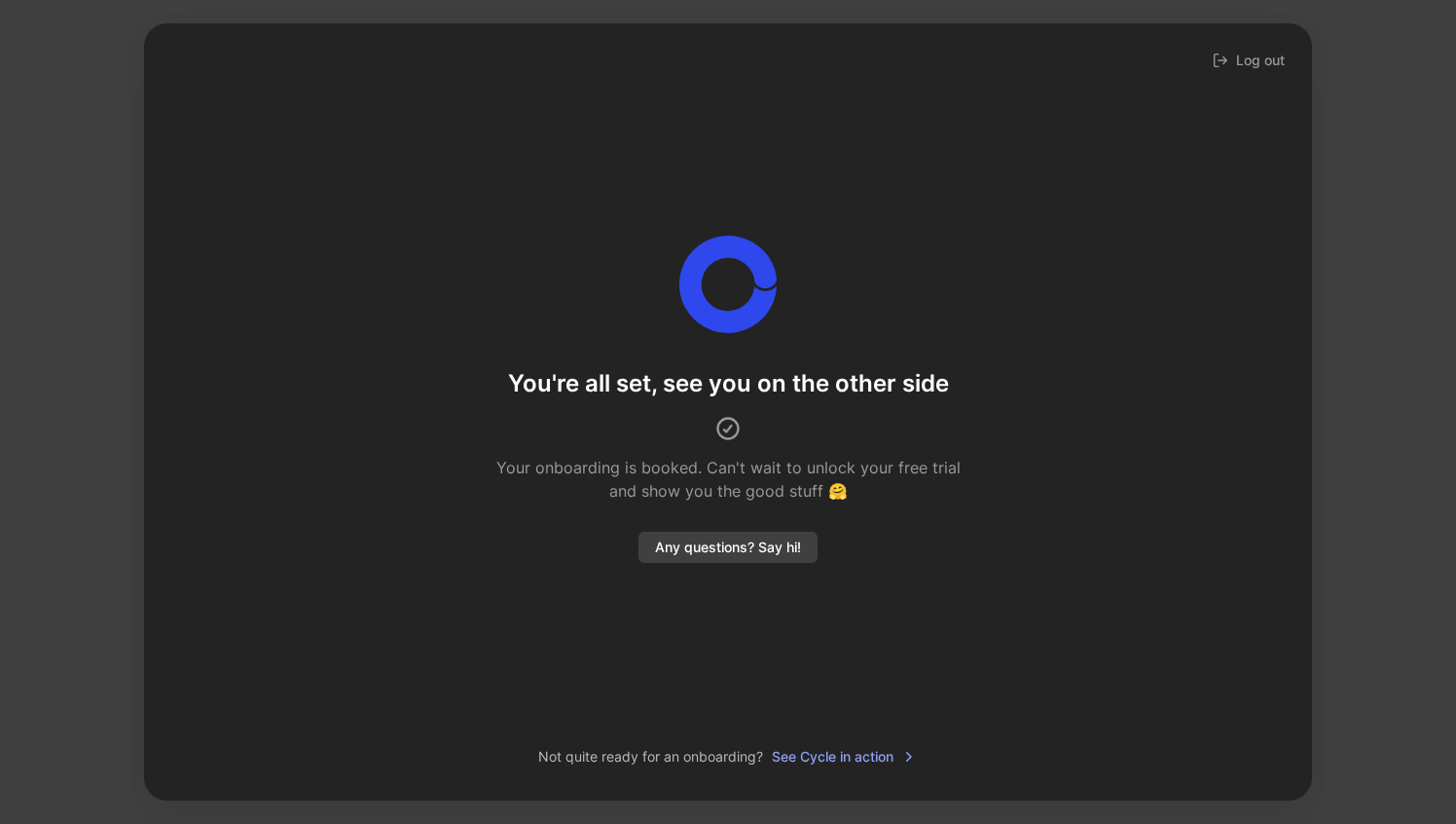
click at [668, 553] on span "Any questions? Say hi!" at bounding box center [728, 547] width 146 height 24
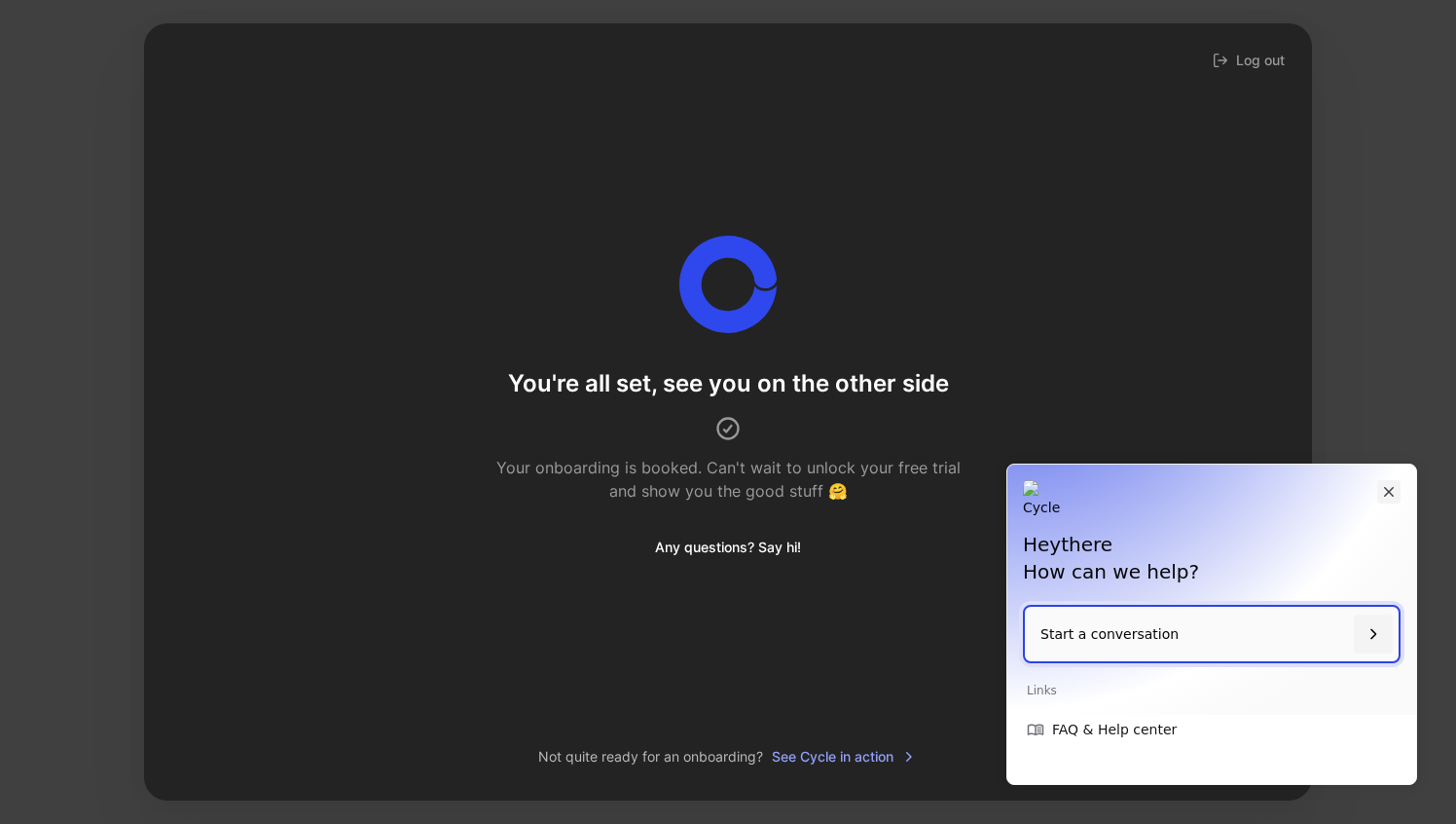
click at [1386, 490] on icon "Close" at bounding box center [1389, 491] width 18 height 18
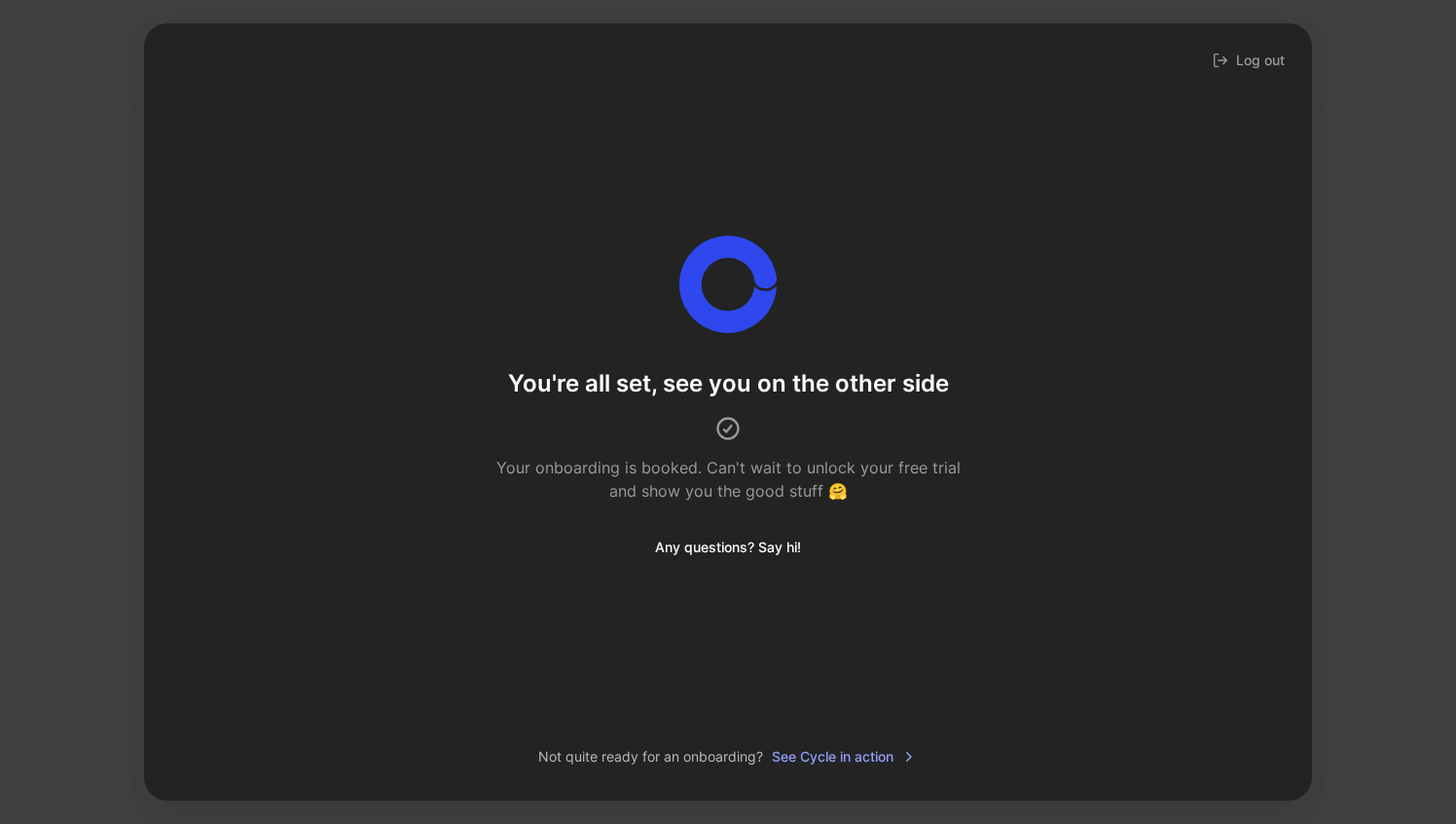
click at [1008, 638] on div "You're all set, see you on the other side Your onboarding is booked. Can't wait…" at bounding box center [728, 399] width 1106 height 690
